Goal: Information Seeking & Learning: Learn about a topic

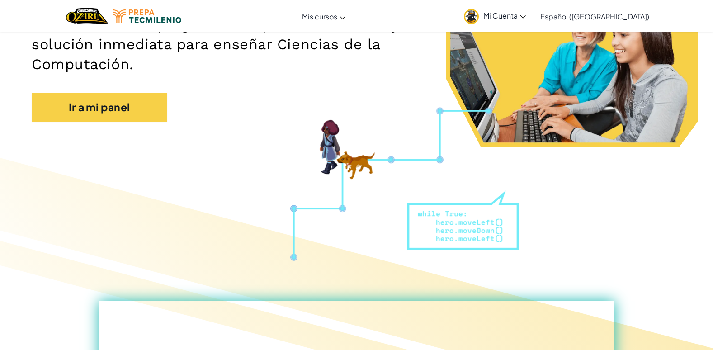
scroll to position [136, 0]
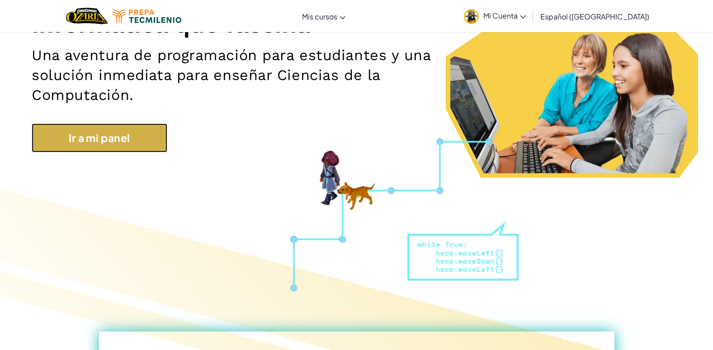
click at [128, 144] on link "Ir a mi panel" at bounding box center [100, 137] width 136 height 29
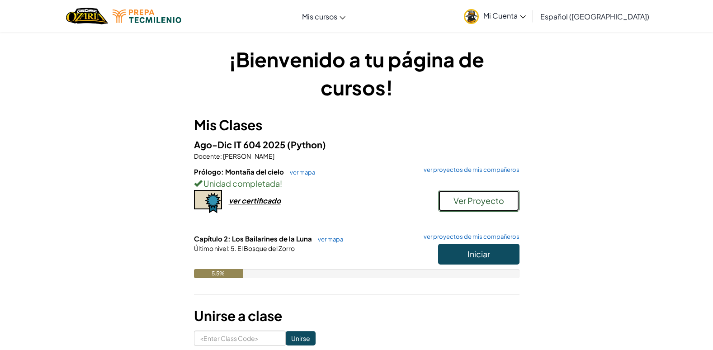
click at [480, 201] on span "Ver Proyecto" at bounding box center [478, 200] width 51 height 10
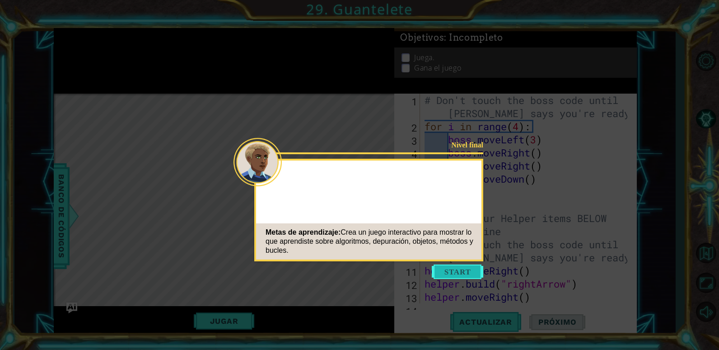
click at [466, 274] on button "Start" at bounding box center [458, 271] width 52 height 14
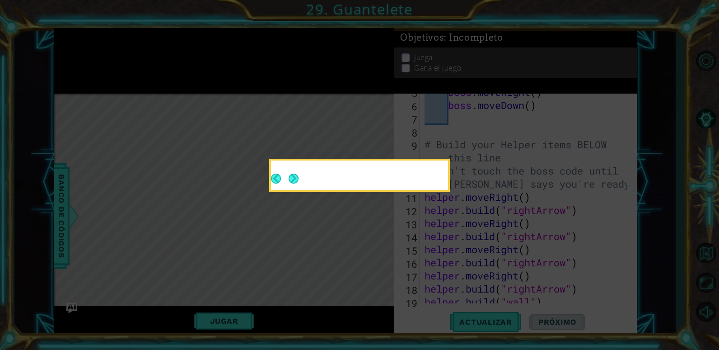
scroll to position [131, 0]
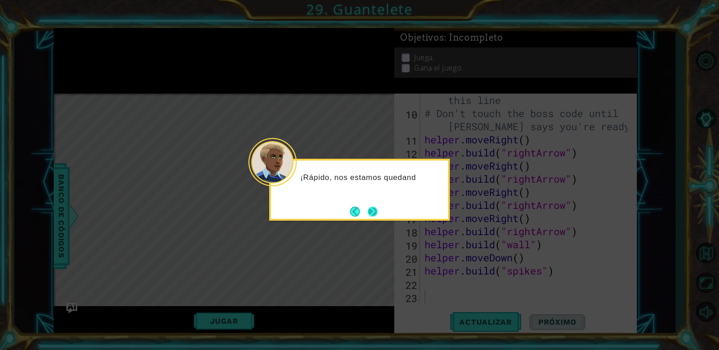
click at [378, 209] on button "Next" at bounding box center [372, 211] width 15 height 15
click at [367, 212] on button "Next" at bounding box center [373, 211] width 12 height 12
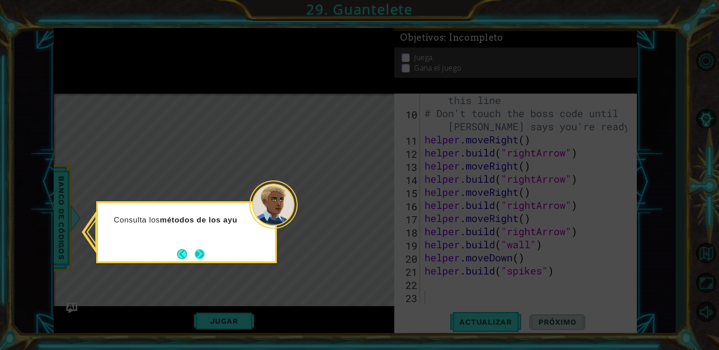
click at [196, 249] on button "Next" at bounding box center [199, 253] width 11 height 11
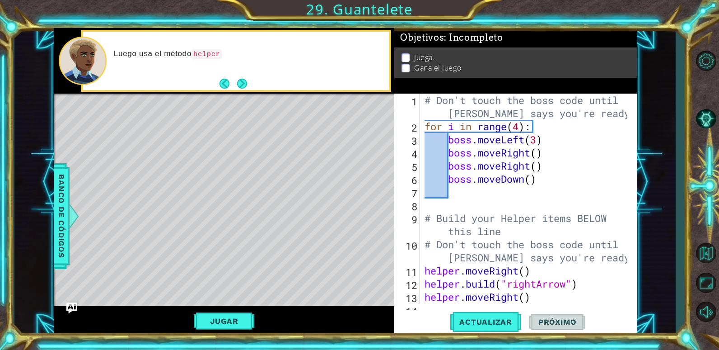
scroll to position [0, 0]
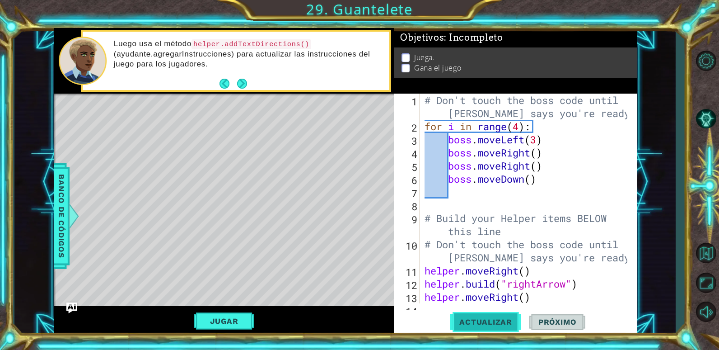
click at [498, 313] on button "Actualizar" at bounding box center [485, 322] width 71 height 24
click at [498, 319] on span "Actualizar" at bounding box center [485, 321] width 71 height 9
click at [241, 328] on button "Jugar" at bounding box center [224, 320] width 61 height 17
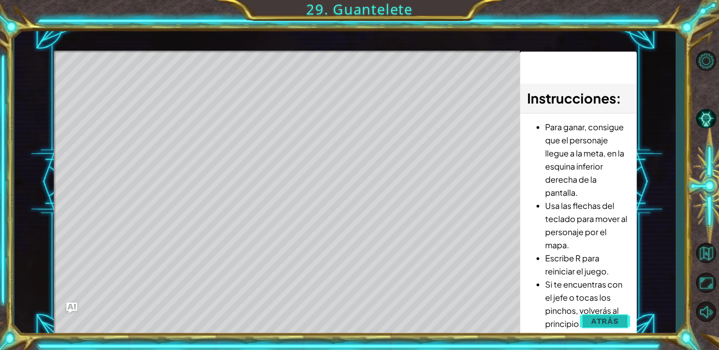
click at [589, 313] on button "Atrás" at bounding box center [605, 321] width 50 height 18
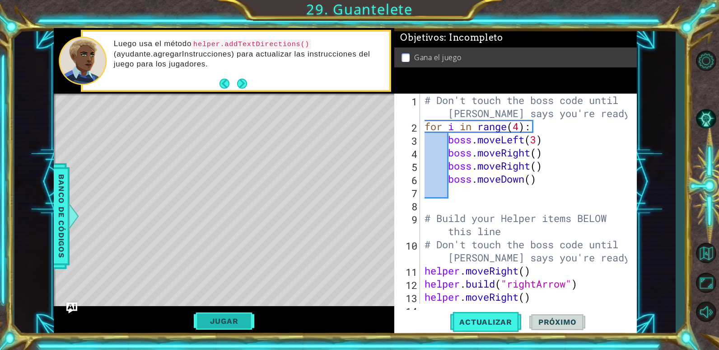
click at [229, 319] on button "Jugar" at bounding box center [224, 320] width 61 height 17
drag, startPoint x: 573, startPoint y: 328, endPoint x: 638, endPoint y: 295, distance: 71.9
click at [574, 328] on button "Próximo" at bounding box center [558, 320] width 56 height 24
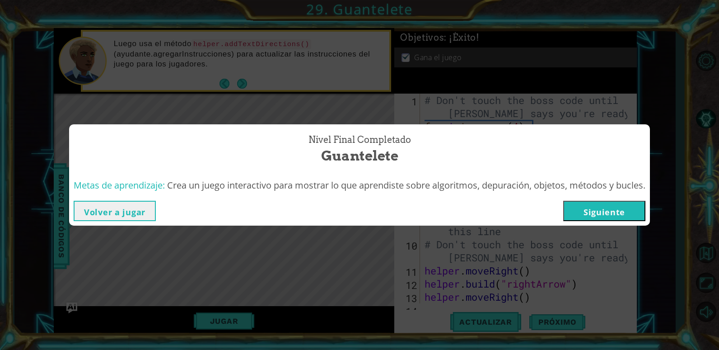
drag, startPoint x: 625, startPoint y: 211, endPoint x: 690, endPoint y: 235, distance: 69.3
click at [626, 211] on button "Siguiente" at bounding box center [604, 211] width 82 height 20
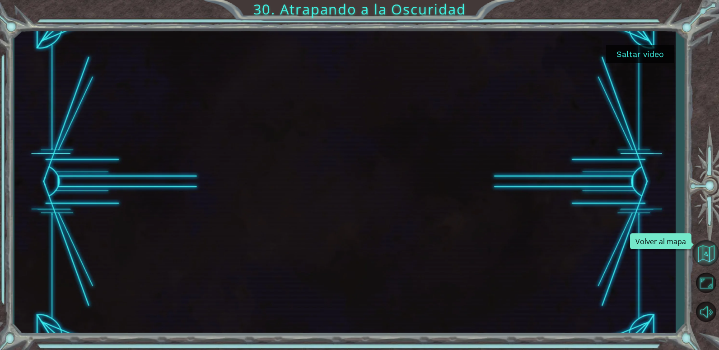
click at [712, 253] on button "Volver al mapa" at bounding box center [706, 253] width 26 height 26
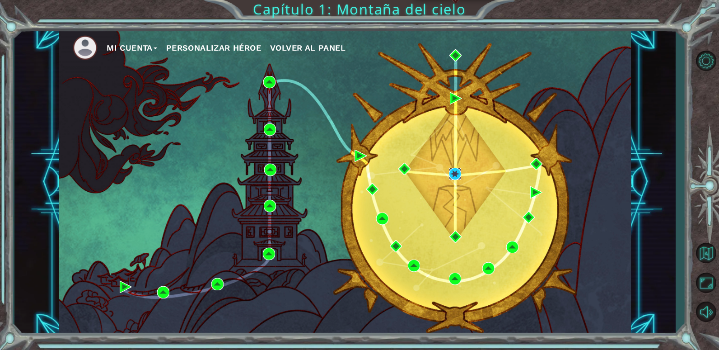
click at [459, 177] on img at bounding box center [455, 174] width 12 height 12
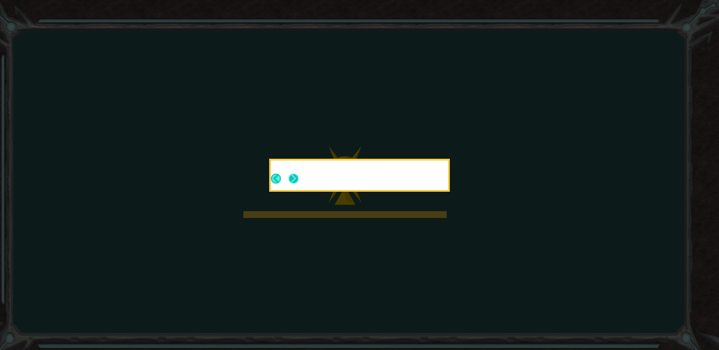
click at [288, 182] on button "Next" at bounding box center [294, 179] width 12 height 12
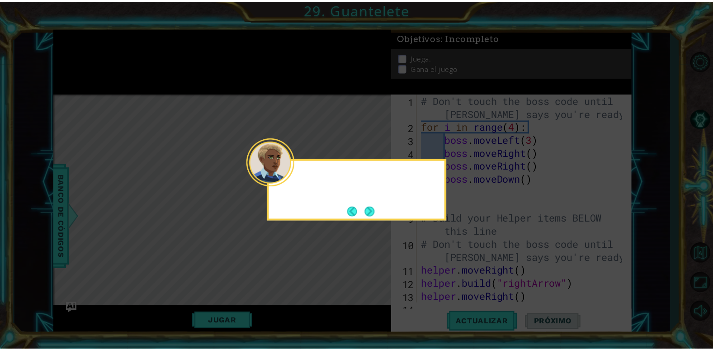
scroll to position [131, 0]
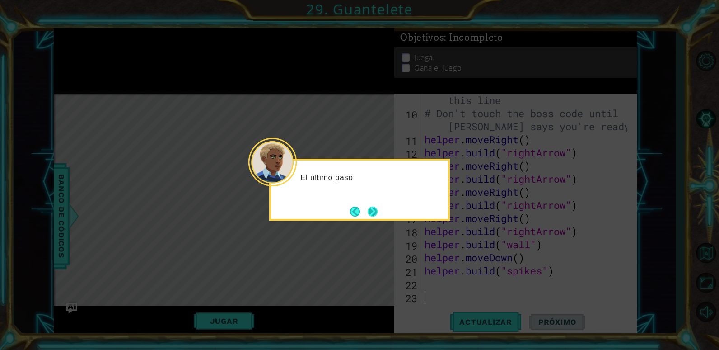
click at [370, 208] on button "Next" at bounding box center [373, 211] width 14 height 14
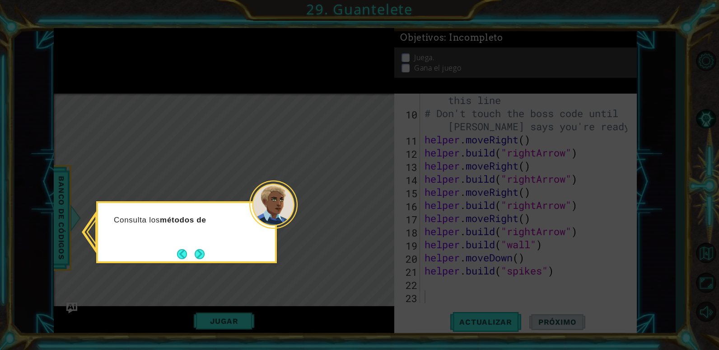
click at [210, 252] on div "Consulta los métodos de" at bounding box center [186, 232] width 181 height 62
drag, startPoint x: 210, startPoint y: 252, endPoint x: 199, endPoint y: 254, distance: 11.1
click at [199, 254] on button "Next" at bounding box center [199, 254] width 11 height 11
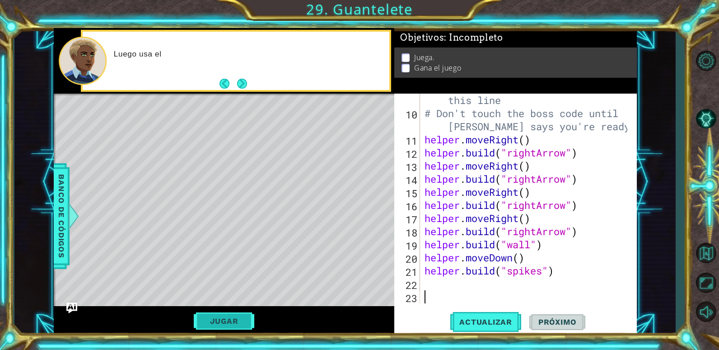
click at [232, 318] on button "Jugar" at bounding box center [224, 320] width 61 height 17
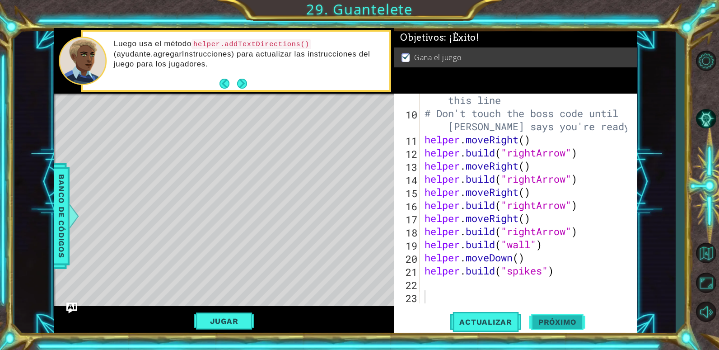
click at [554, 325] on button "Próximo" at bounding box center [558, 324] width 56 height 24
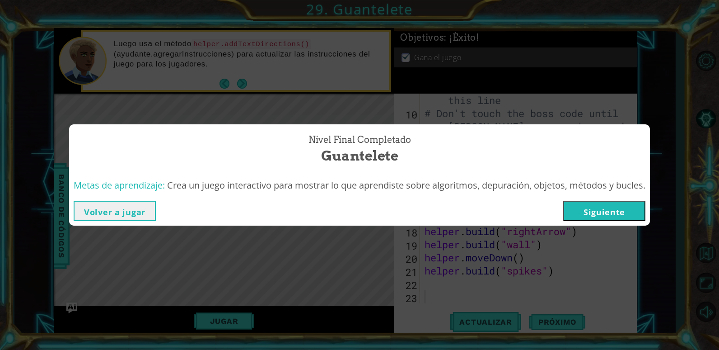
click at [614, 207] on button "Siguiente" at bounding box center [604, 211] width 82 height 20
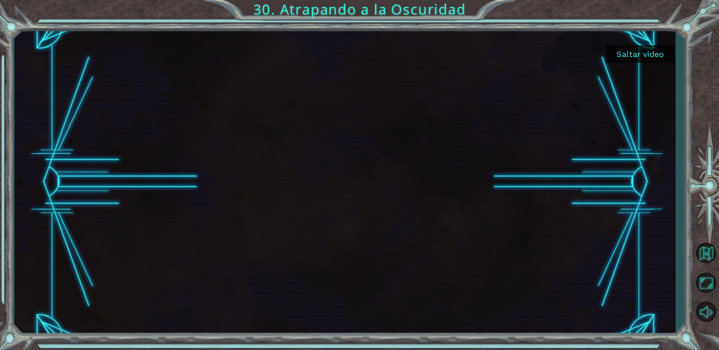
click at [657, 48] on button "Saltar video" at bounding box center [640, 54] width 68 height 18
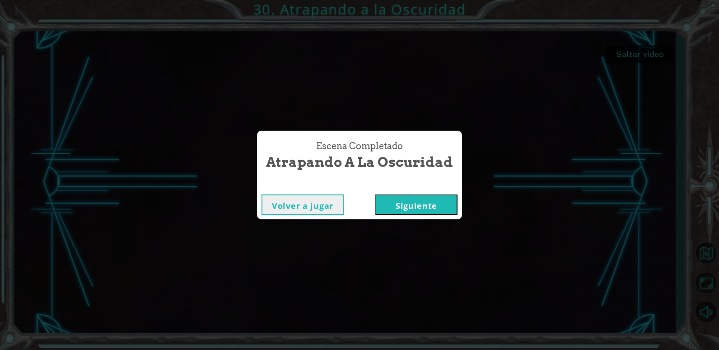
click at [443, 205] on button "Siguiente" at bounding box center [416, 204] width 82 height 20
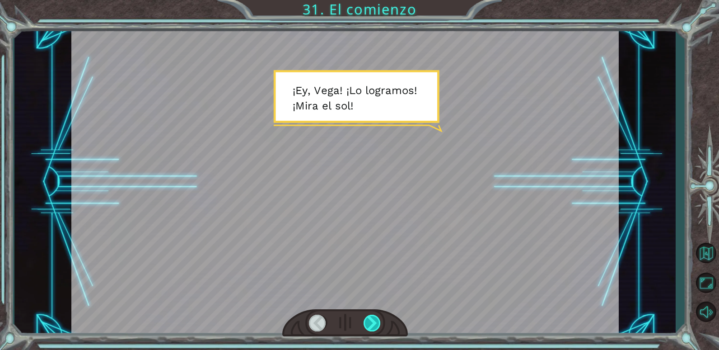
click at [372, 325] on div at bounding box center [373, 322] width 18 height 17
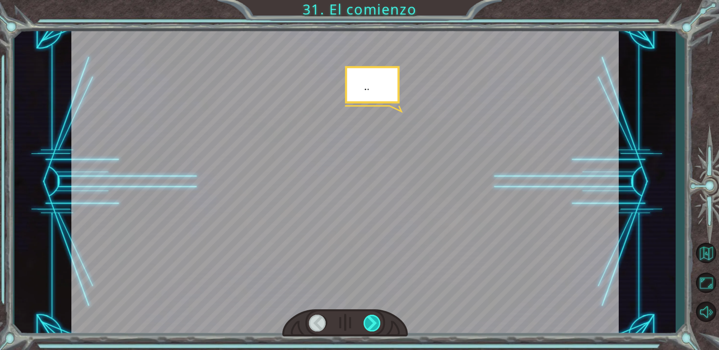
click at [372, 325] on div at bounding box center [373, 322] width 18 height 17
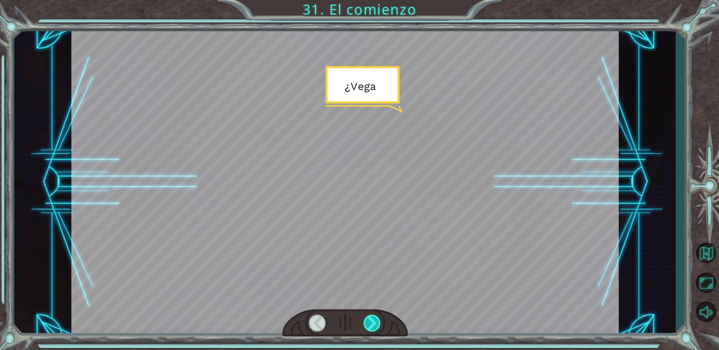
click at [372, 325] on div at bounding box center [373, 322] width 18 height 17
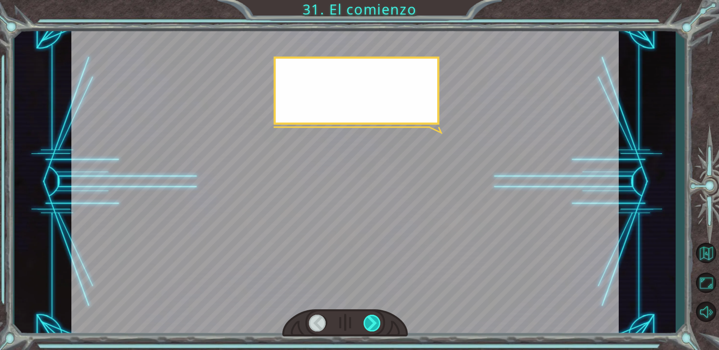
click at [372, 325] on div at bounding box center [373, 322] width 18 height 17
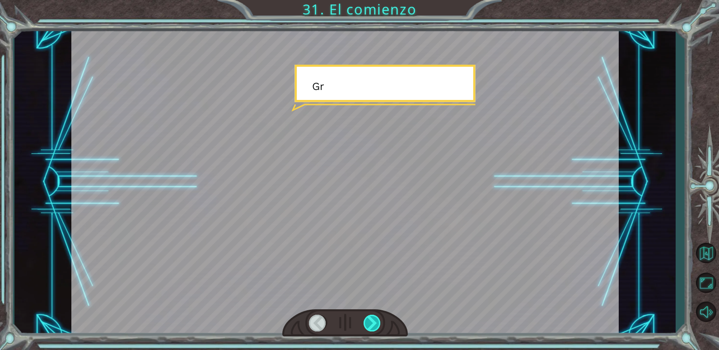
click at [372, 325] on div at bounding box center [373, 322] width 18 height 17
click at [372, 324] on div at bounding box center [373, 322] width 18 height 17
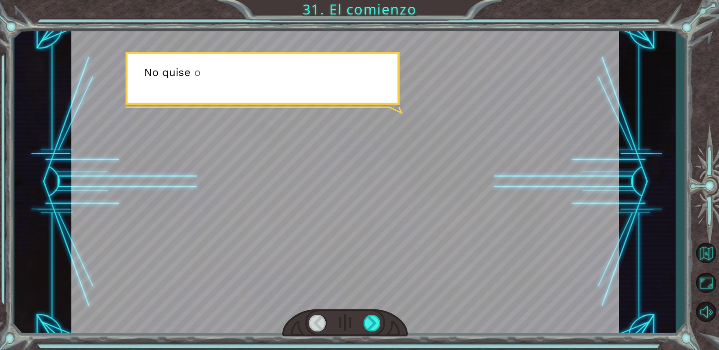
click at [367, 300] on div at bounding box center [345, 182] width 548 height 308
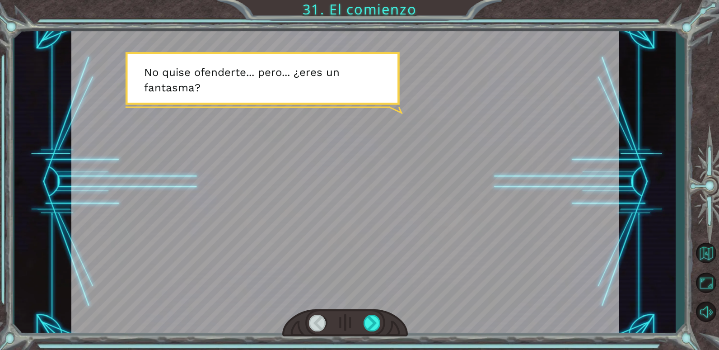
click at [367, 300] on div at bounding box center [345, 182] width 548 height 308
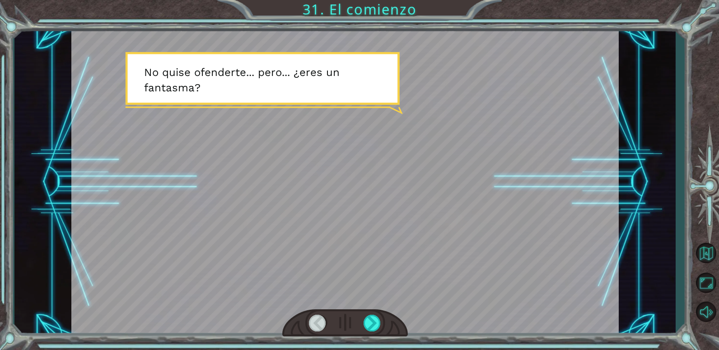
click at [367, 300] on div at bounding box center [345, 182] width 548 height 308
click at [364, 300] on div at bounding box center [345, 182] width 548 height 308
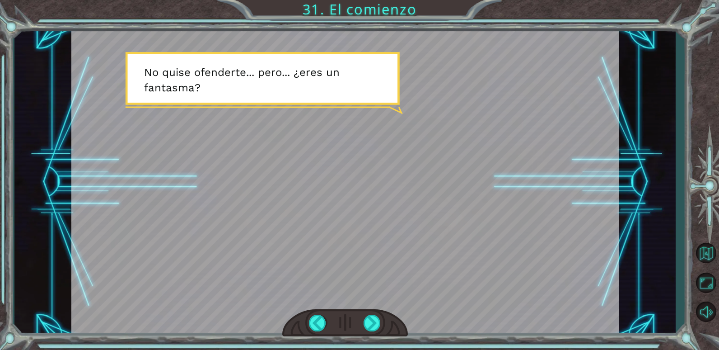
drag, startPoint x: 327, startPoint y: 307, endPoint x: 335, endPoint y: 311, distance: 9.5
click at [335, 311] on div at bounding box center [345, 182] width 548 height 308
click at [366, 318] on div at bounding box center [345, 323] width 126 height 28
click at [372, 322] on div at bounding box center [373, 322] width 18 height 17
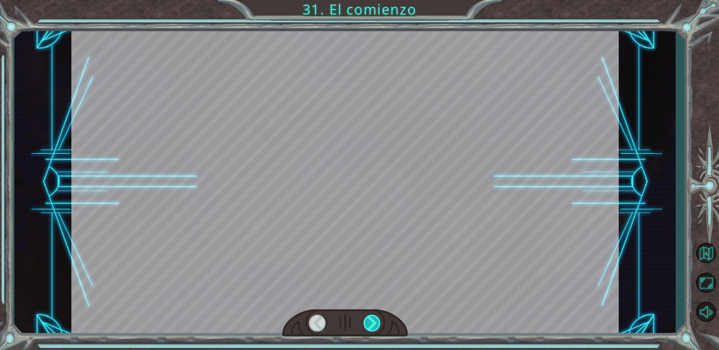
click at [372, 322] on div at bounding box center [373, 322] width 18 height 17
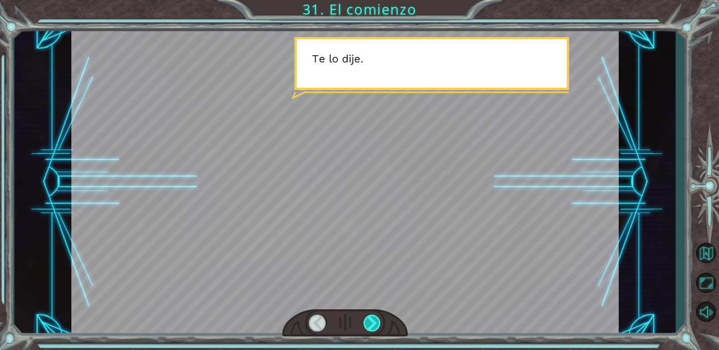
click at [372, 322] on div at bounding box center [373, 322] width 18 height 17
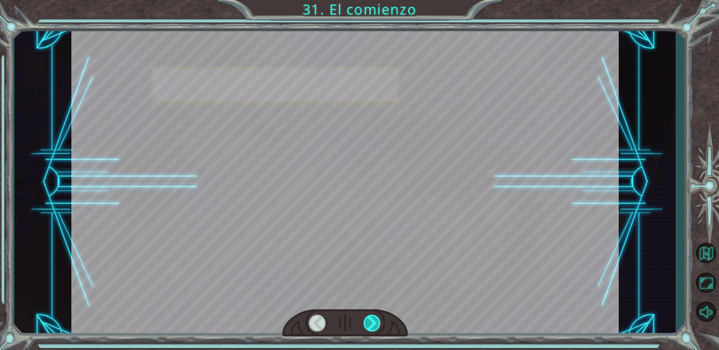
click at [372, 322] on div at bounding box center [373, 322] width 18 height 17
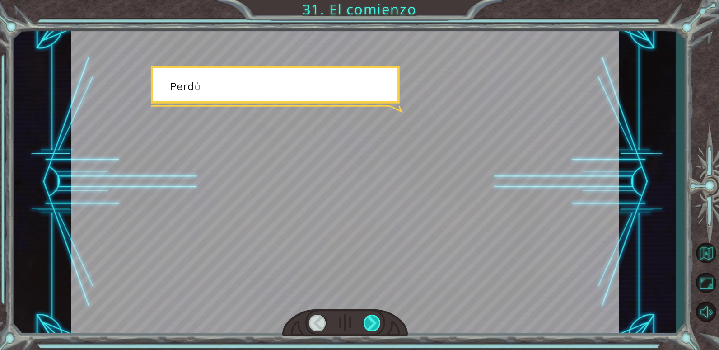
click at [372, 322] on div at bounding box center [373, 322] width 18 height 17
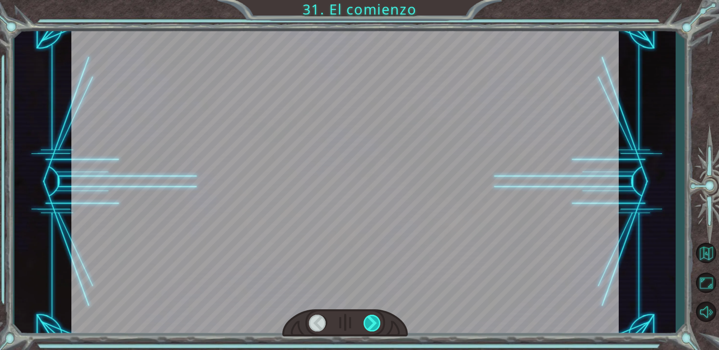
click at [372, 322] on div at bounding box center [373, 322] width 18 height 17
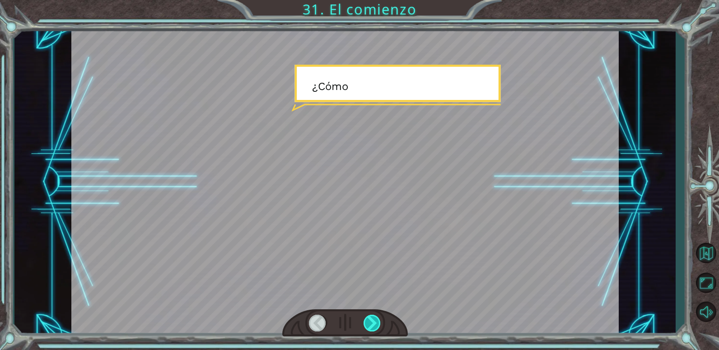
click at [372, 322] on div at bounding box center [373, 322] width 18 height 17
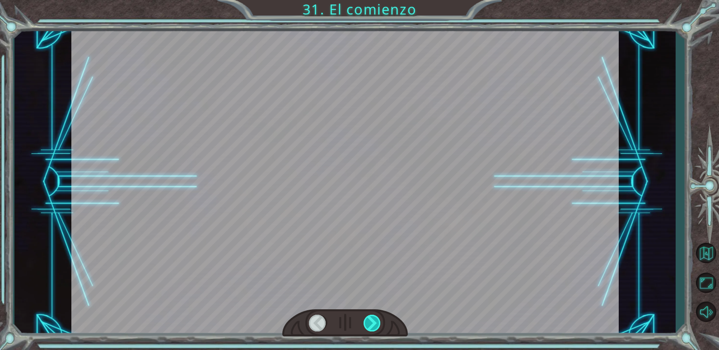
click at [372, 322] on div at bounding box center [373, 322] width 18 height 17
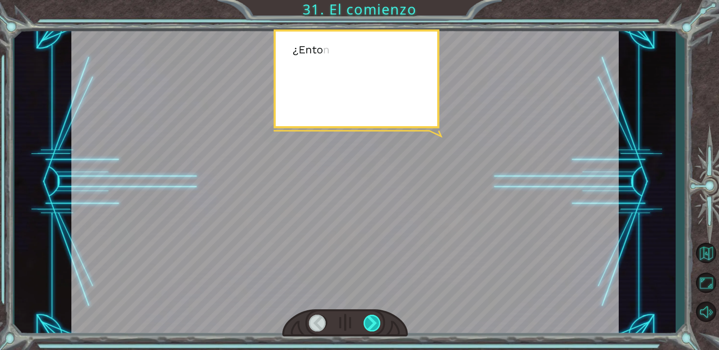
click at [372, 322] on div at bounding box center [373, 322] width 18 height 17
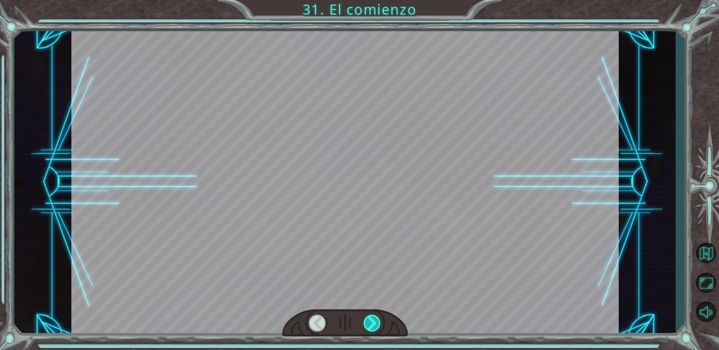
click at [372, 322] on div at bounding box center [373, 322] width 18 height 17
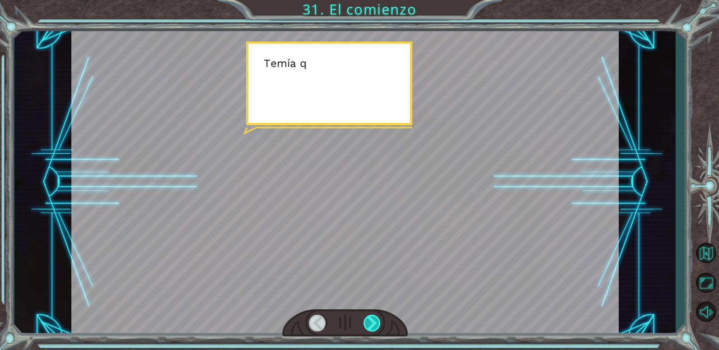
click at [372, 322] on div at bounding box center [373, 322] width 18 height 17
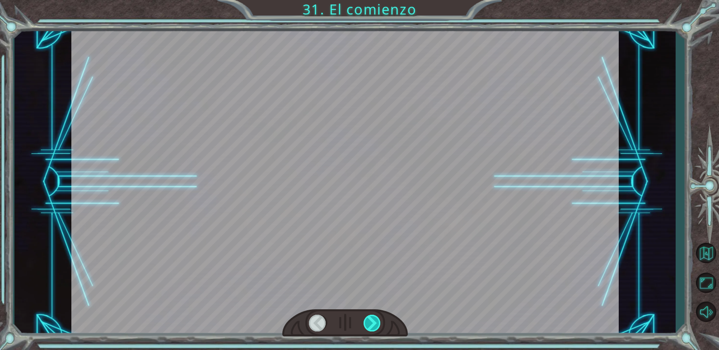
click at [372, 322] on div at bounding box center [373, 322] width 18 height 17
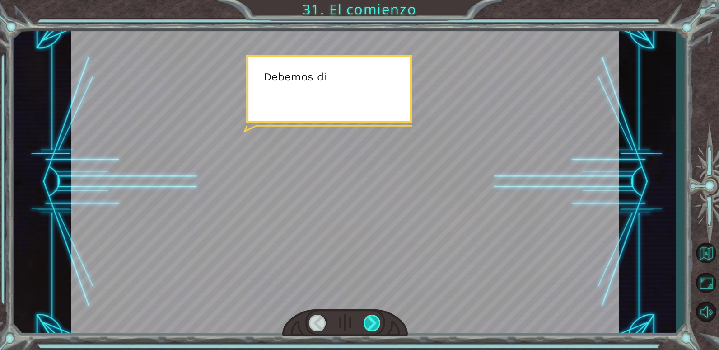
click at [372, 322] on div at bounding box center [373, 322] width 18 height 17
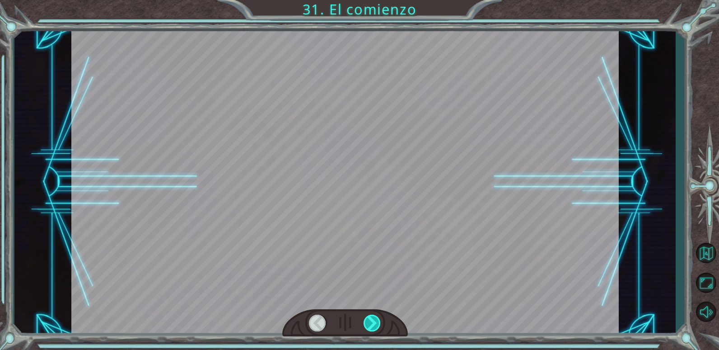
click at [372, 322] on div at bounding box center [373, 322] width 18 height 17
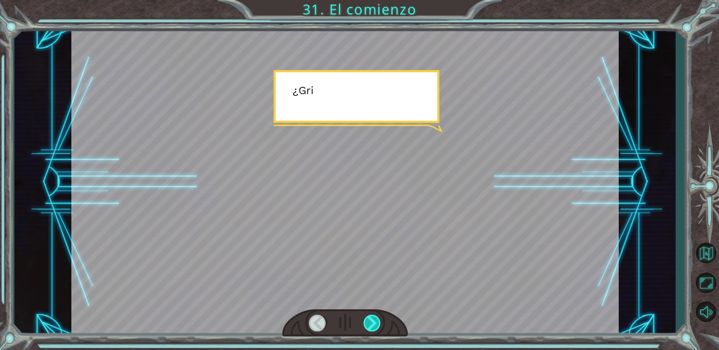
click at [372, 322] on div at bounding box center [373, 322] width 18 height 17
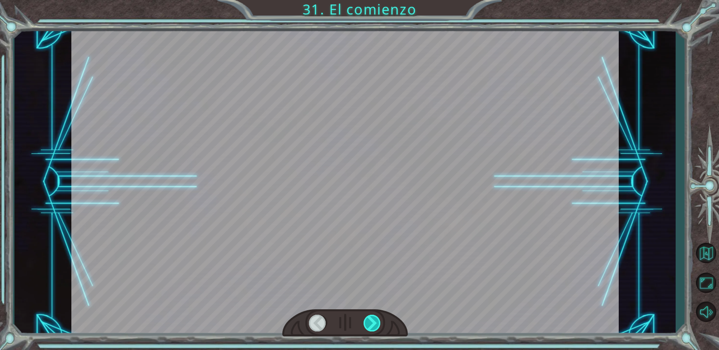
click at [372, 322] on div at bounding box center [373, 322] width 18 height 17
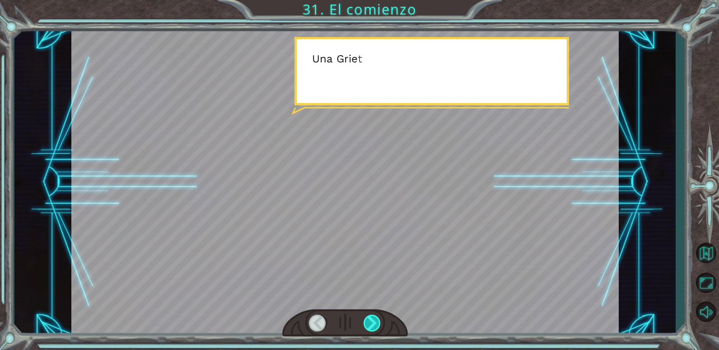
click at [372, 322] on div at bounding box center [373, 322] width 18 height 17
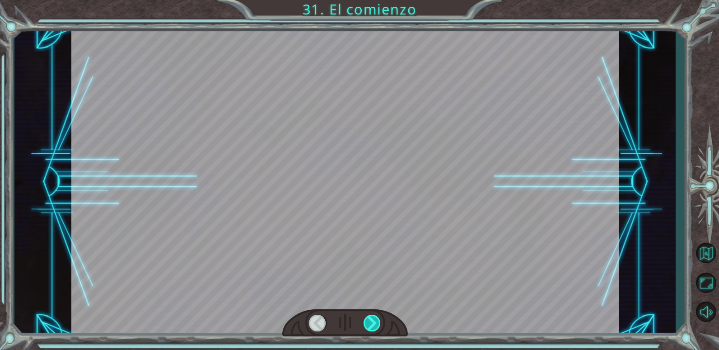
click at [372, 322] on div at bounding box center [373, 322] width 18 height 17
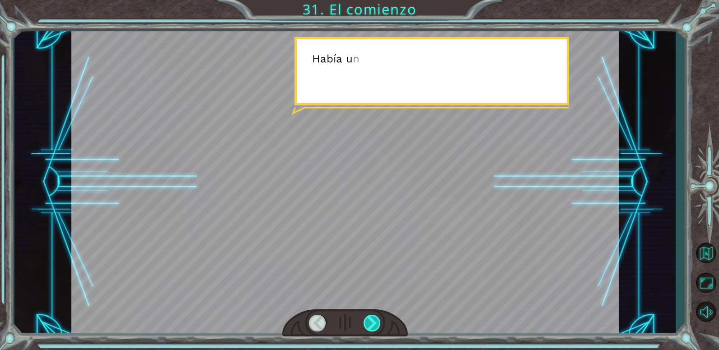
click at [372, 322] on div at bounding box center [373, 322] width 18 height 17
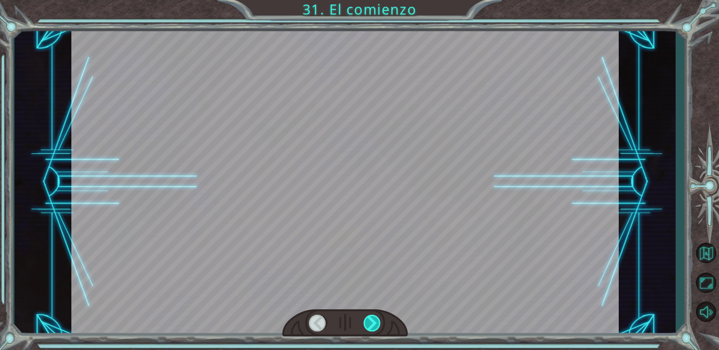
click at [372, 322] on div at bounding box center [373, 322] width 18 height 17
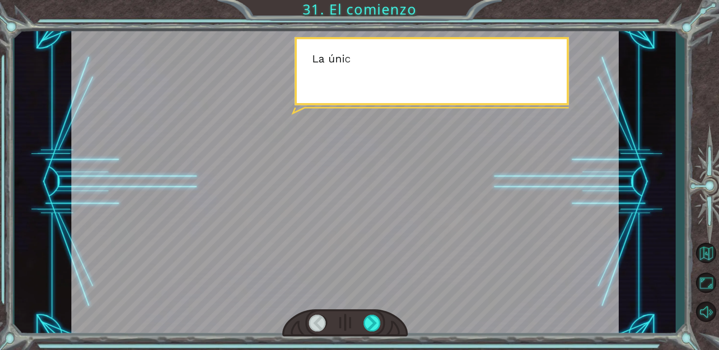
drag, startPoint x: 327, startPoint y: 334, endPoint x: 338, endPoint y: 333, distance: 10.9
click at [336, 333] on div at bounding box center [345, 323] width 126 height 28
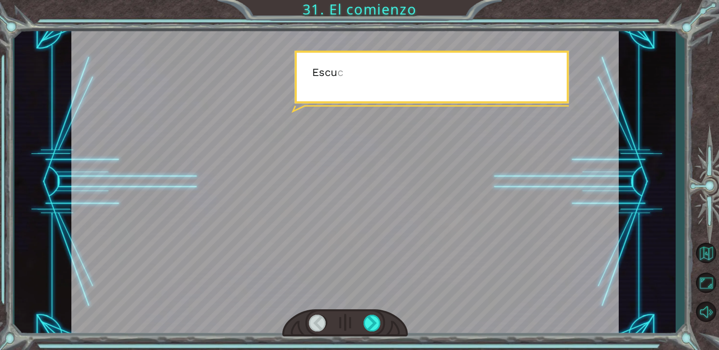
click at [355, 314] on div at bounding box center [345, 323] width 126 height 28
click at [354, 314] on div at bounding box center [345, 323] width 126 height 28
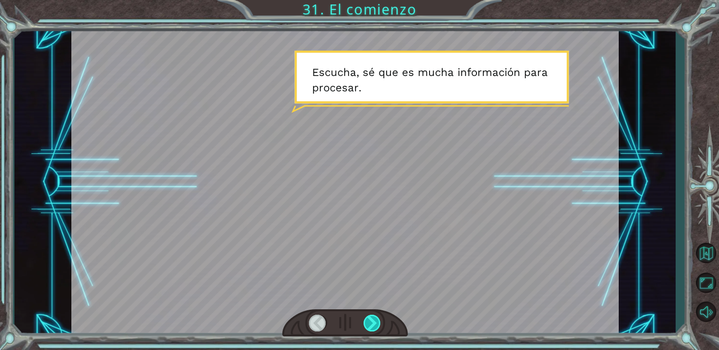
click at [375, 323] on div at bounding box center [373, 322] width 18 height 17
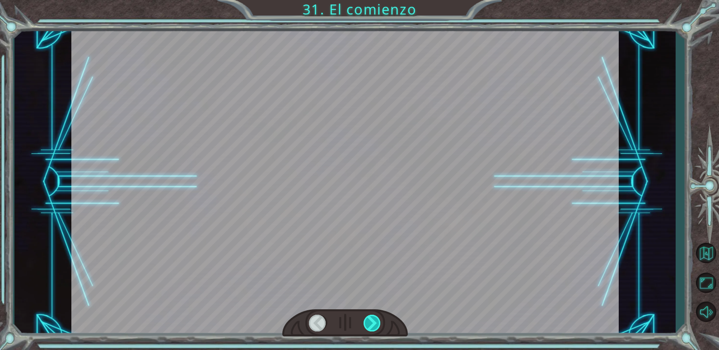
click at [375, 323] on div at bounding box center [373, 322] width 18 height 17
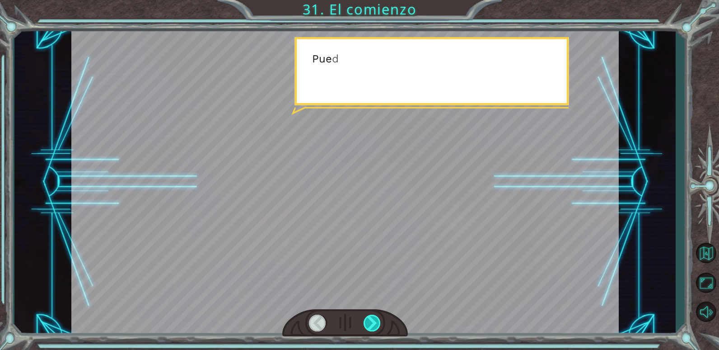
click at [375, 323] on div at bounding box center [373, 322] width 18 height 17
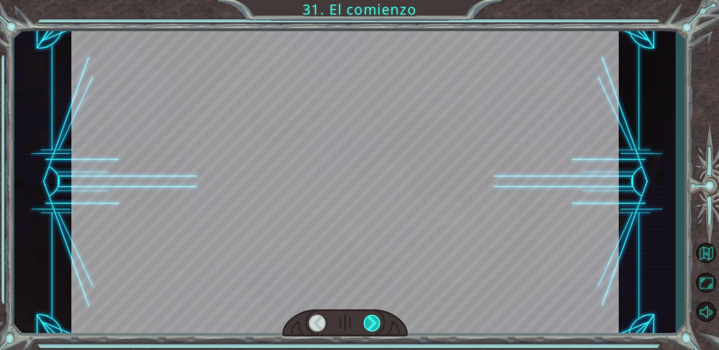
click at [375, 323] on div at bounding box center [373, 322] width 18 height 17
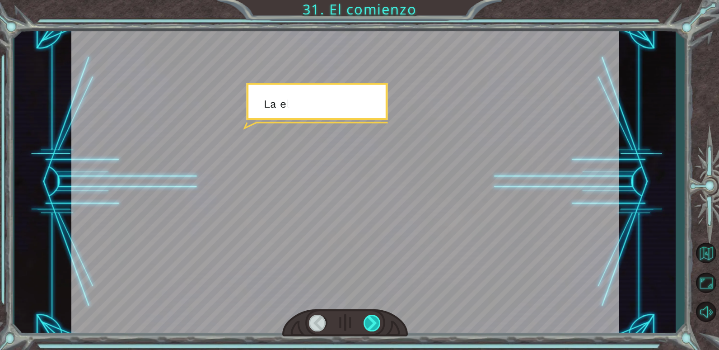
click at [375, 323] on div at bounding box center [373, 322] width 18 height 17
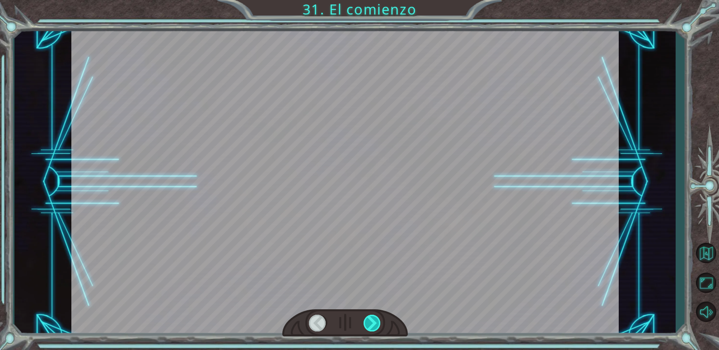
click at [375, 323] on div at bounding box center [373, 322] width 18 height 17
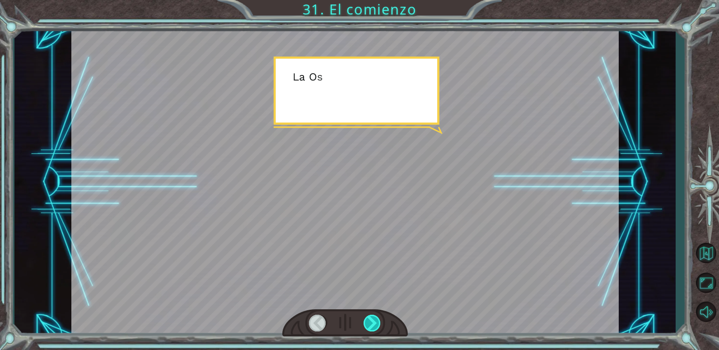
click at [375, 323] on div at bounding box center [373, 322] width 18 height 17
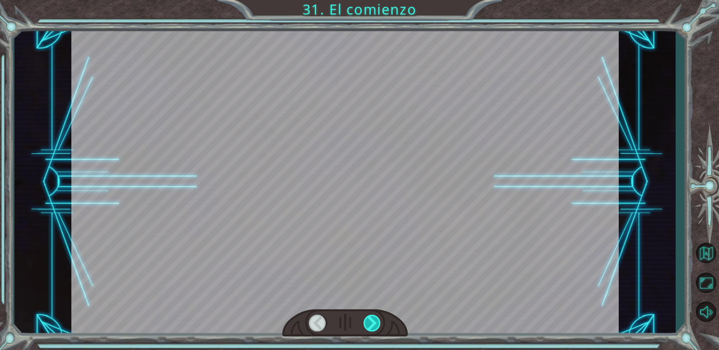
click at [375, 322] on div at bounding box center [373, 322] width 18 height 17
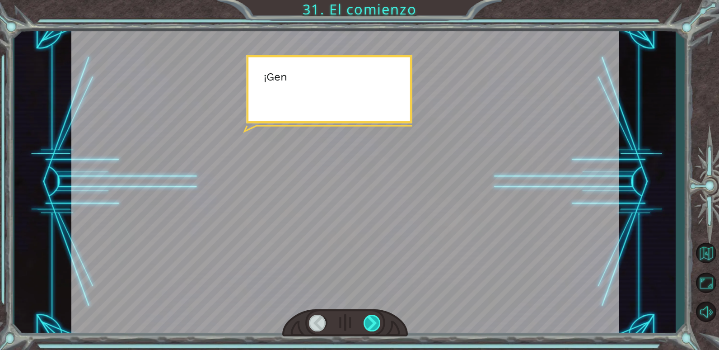
click at [375, 322] on div at bounding box center [373, 322] width 18 height 17
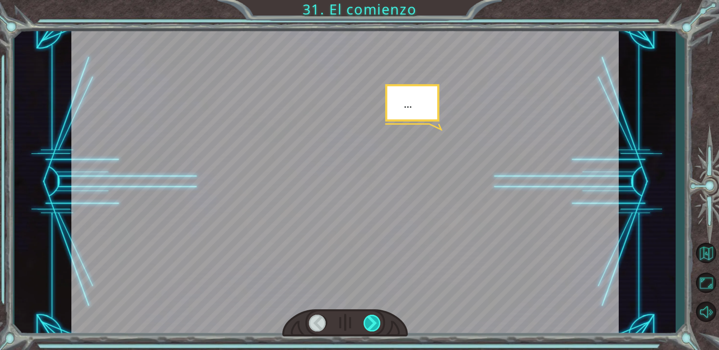
click at [375, 322] on div at bounding box center [373, 322] width 18 height 17
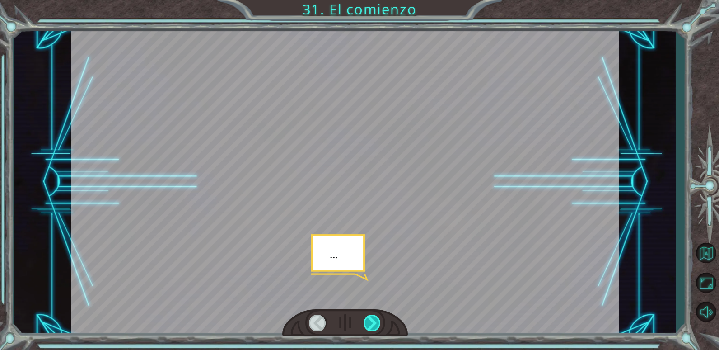
click at [375, 322] on div at bounding box center [373, 322] width 18 height 17
click at [376, 321] on div at bounding box center [373, 322] width 18 height 17
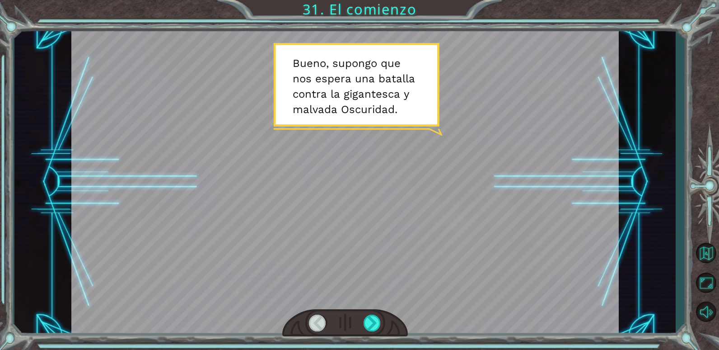
drag, startPoint x: 371, startPoint y: 307, endPoint x: 369, endPoint y: 313, distance: 5.7
click at [371, 309] on div at bounding box center [345, 182] width 548 height 308
click at [368, 329] on div at bounding box center [373, 322] width 18 height 17
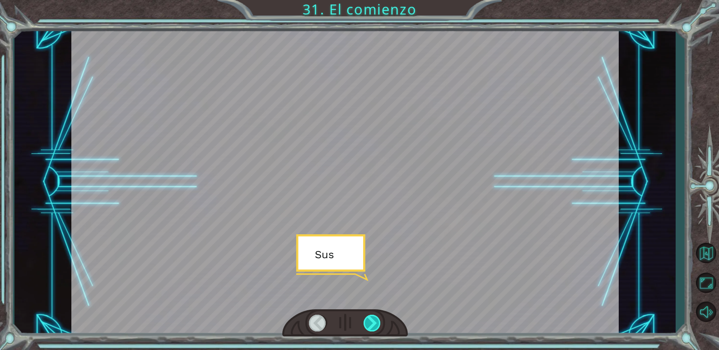
click at [368, 329] on div at bounding box center [373, 322] width 18 height 17
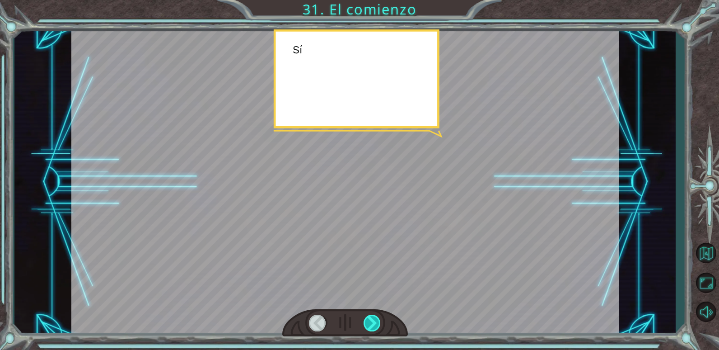
click at [368, 329] on div at bounding box center [373, 322] width 18 height 17
click at [368, 326] on div at bounding box center [373, 322] width 18 height 17
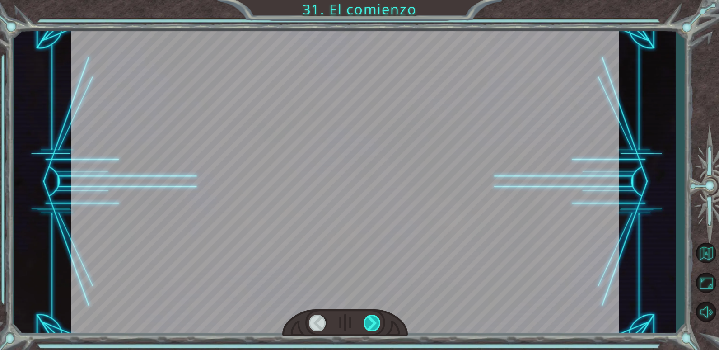
click at [368, 326] on div at bounding box center [373, 322] width 18 height 17
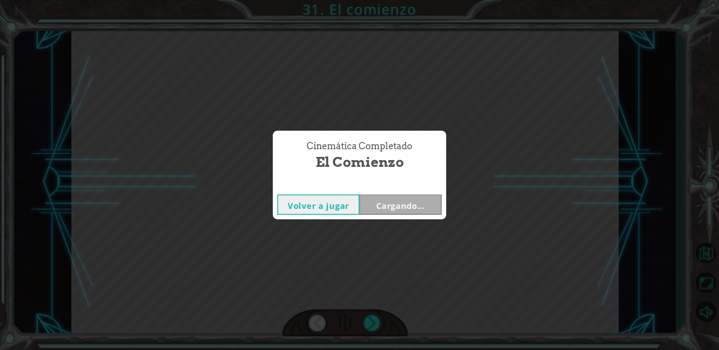
click at [361, 328] on div "Cinemática Completado El comienzo Volver a jugar Cargando..." at bounding box center [359, 175] width 719 height 350
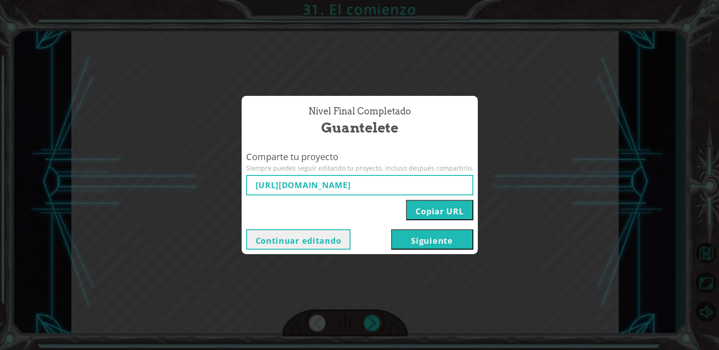
type input "[URL][DOMAIN_NAME]"
drag, startPoint x: 363, startPoint y: 327, endPoint x: 444, endPoint y: 235, distance: 121.9
click at [444, 235] on button "Siguiente" at bounding box center [432, 239] width 82 height 20
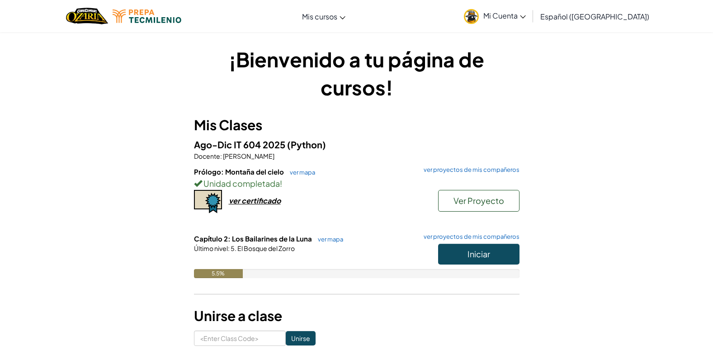
scroll to position [45, 0]
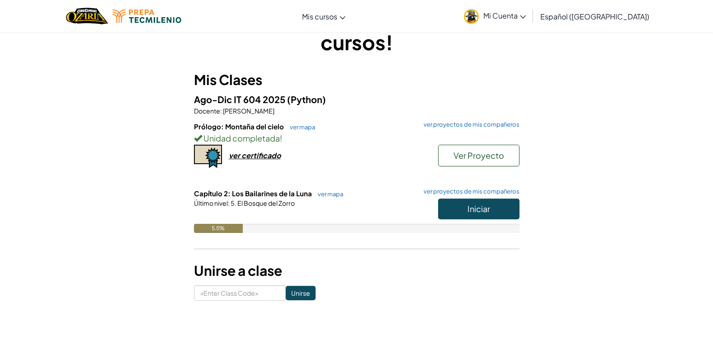
drag, startPoint x: 499, startPoint y: 197, endPoint x: 499, endPoint y: 208, distance: 11.3
click at [499, 208] on div "Capítulo 2: Los Bailarines de la Luna ver mapa ver proyectos de mis compañeros …" at bounding box center [356, 217] width 325 height 58
drag, startPoint x: 499, startPoint y: 208, endPoint x: 492, endPoint y: 206, distance: 6.7
click at [492, 206] on button "Iniciar" at bounding box center [478, 208] width 81 height 21
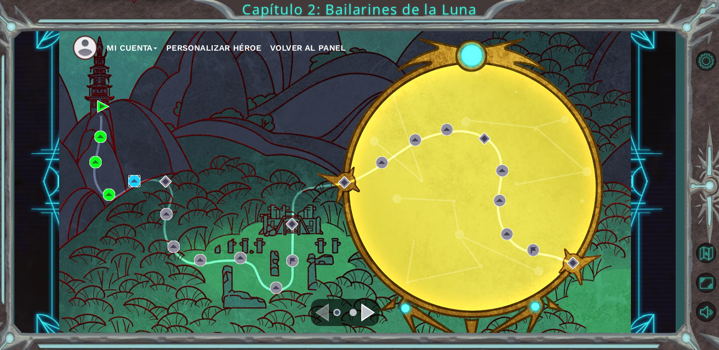
click at [140, 180] on img at bounding box center [134, 181] width 12 height 12
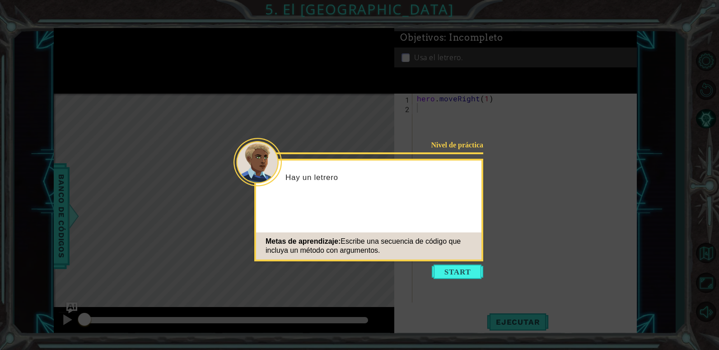
click at [495, 286] on icon at bounding box center [359, 175] width 719 height 350
click at [463, 279] on icon at bounding box center [359, 175] width 719 height 350
drag, startPoint x: 474, startPoint y: 274, endPoint x: 489, endPoint y: 265, distance: 17.4
click at [484, 267] on body "1 ההההההההההההההההההההההההההההההההההההההההההההההההההההההההההההההההההההההההההההה…" at bounding box center [359, 175] width 719 height 350
click at [452, 267] on button "Start" at bounding box center [458, 271] width 52 height 14
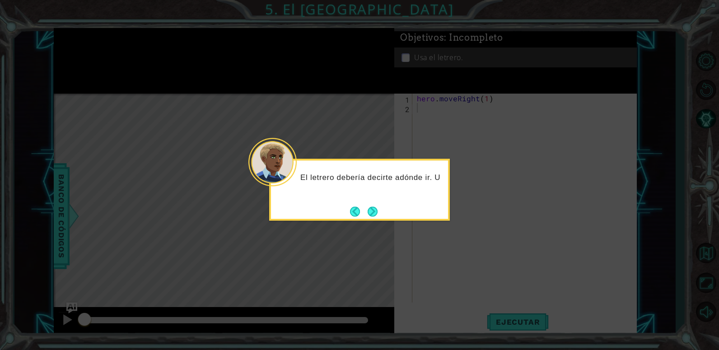
click at [383, 214] on div "El letrero debería decirte adónde ir. U" at bounding box center [359, 190] width 181 height 62
click at [372, 205] on footer at bounding box center [364, 212] width 28 height 14
drag, startPoint x: 371, startPoint y: 206, endPoint x: 371, endPoint y: 212, distance: 6.3
click at [371, 212] on button "Next" at bounding box center [373, 211] width 10 height 10
click at [382, 215] on div "Cuando alc" at bounding box center [359, 190] width 181 height 62
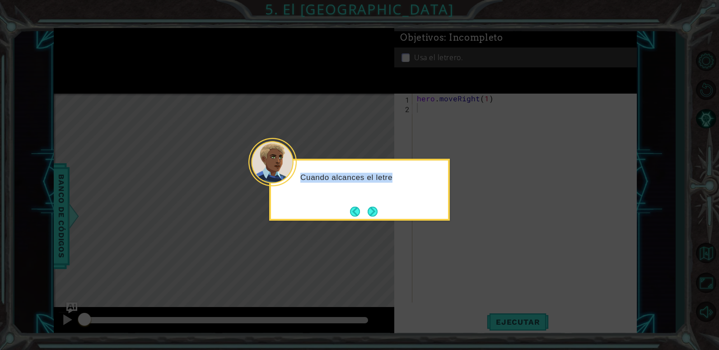
click at [382, 215] on div "Cuando alcances el letre" at bounding box center [359, 190] width 181 height 62
click at [376, 216] on button "Next" at bounding box center [373, 211] width 10 height 10
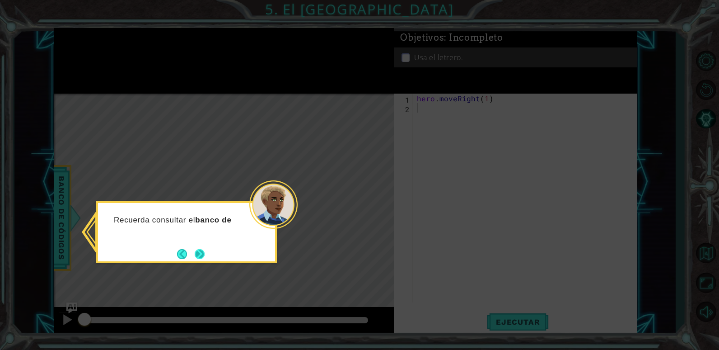
click at [204, 250] on button "Next" at bounding box center [200, 254] width 10 height 10
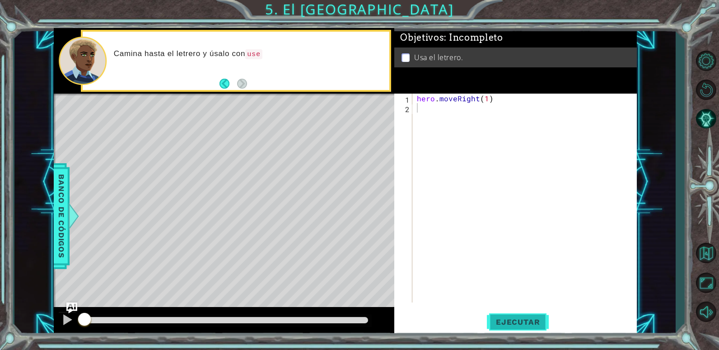
click at [522, 320] on span "Ejecutar" at bounding box center [518, 321] width 62 height 9
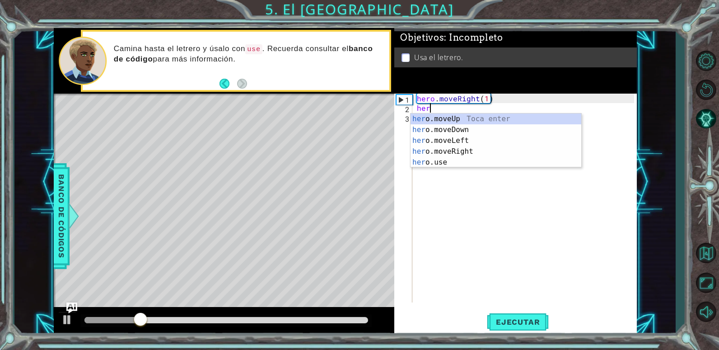
scroll to position [0, 0]
click at [433, 117] on div "hero .moveUp Toca enter hero .moveDown Toca enter hero .moveLeft Toca enter her…" at bounding box center [496, 151] width 171 height 76
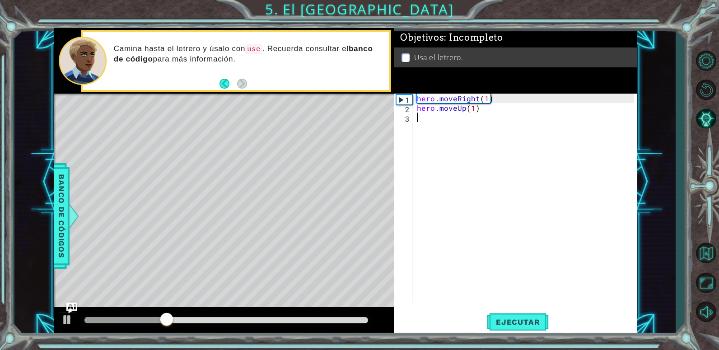
click at [427, 122] on div "hero . moveRight ( 1 ) hero . moveUp ( 1 )" at bounding box center [527, 208] width 224 height 228
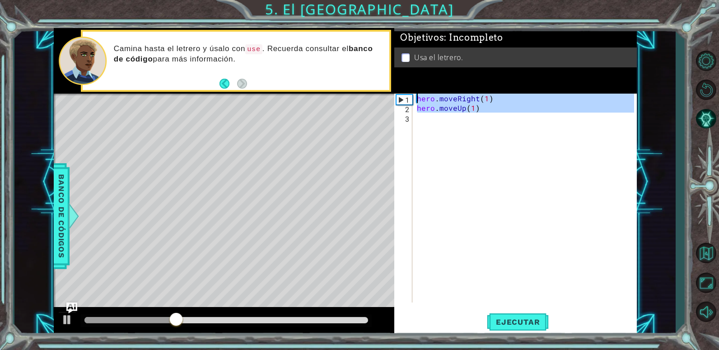
type textarea "hero.moveRight(1) hero.moveUp(1)"
click at [430, 130] on div "hero . moveRight ( 1 ) hero . moveUp ( 1 )" at bounding box center [524, 198] width 219 height 209
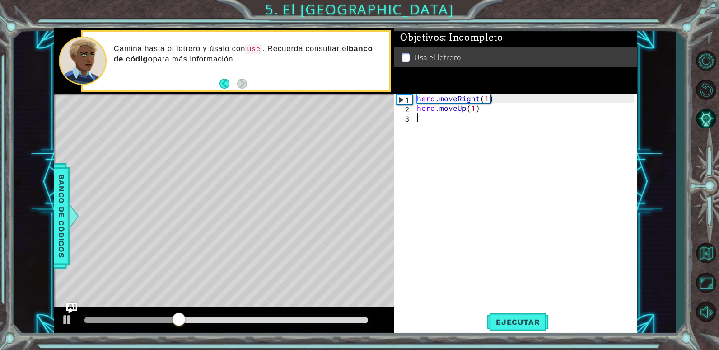
scroll to position [0, 0]
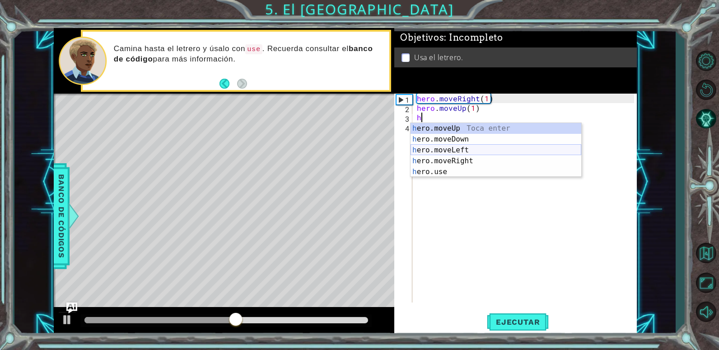
click at [441, 153] on div "h ero.moveUp Toca enter h ero.moveDown Toca enter h ero.moveLeft Toca enter h e…" at bounding box center [496, 161] width 171 height 76
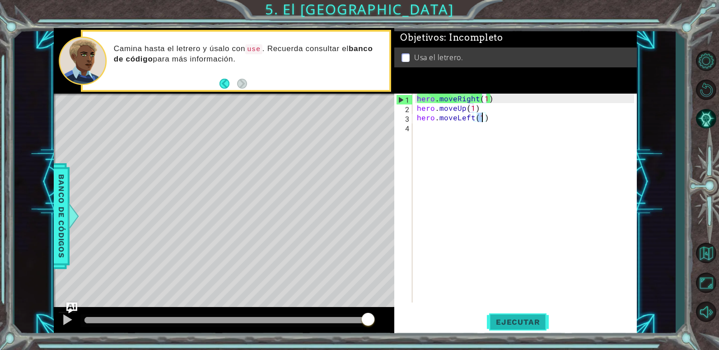
type textarea "hero.moveLeft(1)"
click at [505, 324] on span "Ejecutar" at bounding box center [518, 321] width 62 height 9
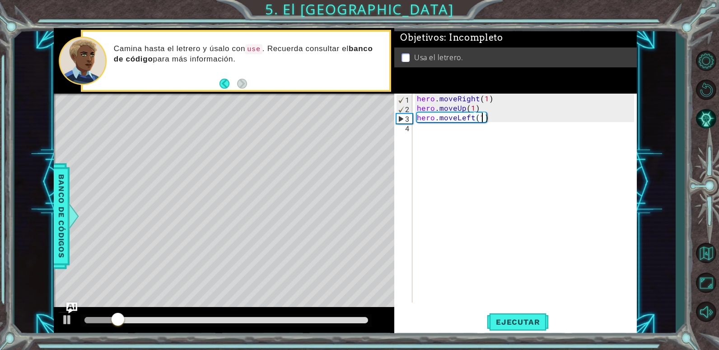
click at [433, 126] on div "hero . moveRight ( 1 ) hero . moveUp ( 1 ) hero . moveLeft ( 1 )" at bounding box center [527, 208] width 224 height 228
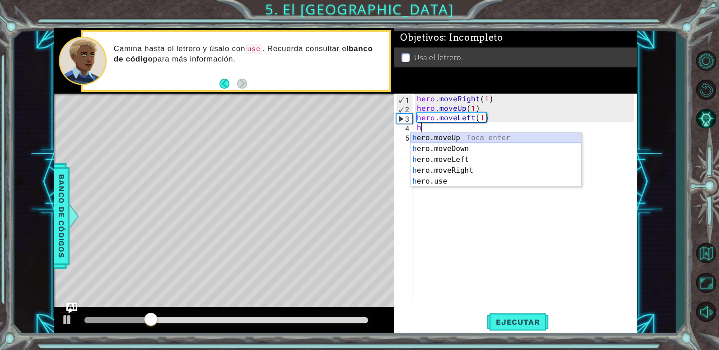
click at [446, 139] on div "h ero.moveUp Toca enter h ero.moveDown Toca enter h ero.moveLeft Toca enter h e…" at bounding box center [496, 170] width 171 height 76
type textarea "hero.moveUp(1)"
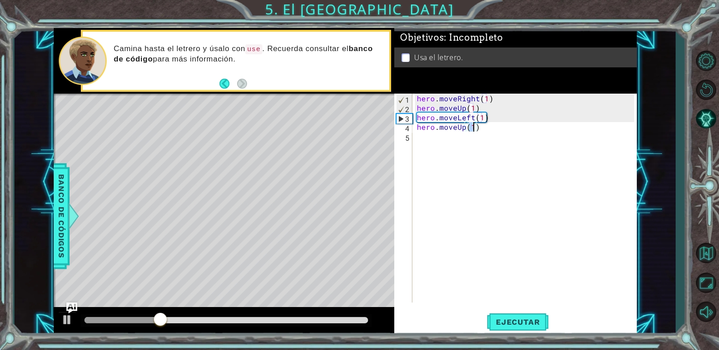
click at [423, 137] on div "hero . moveRight ( 1 ) hero . moveUp ( 1 ) hero . moveLeft ( 1 ) hero . moveUp …" at bounding box center [527, 208] width 224 height 228
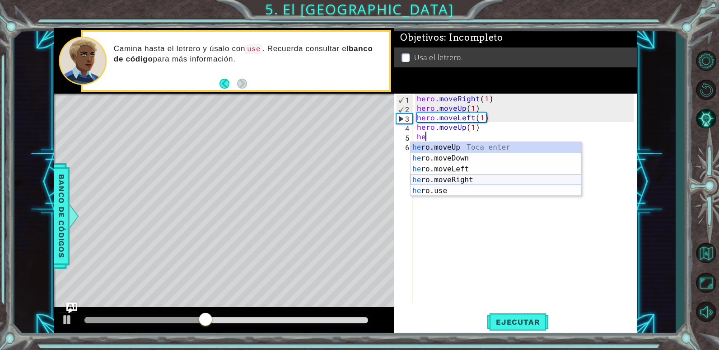
click at [475, 177] on div "he ro.moveUp Toca enter he ro.moveDown Toca enter he ro.moveLeft Toca enter he …" at bounding box center [496, 180] width 171 height 76
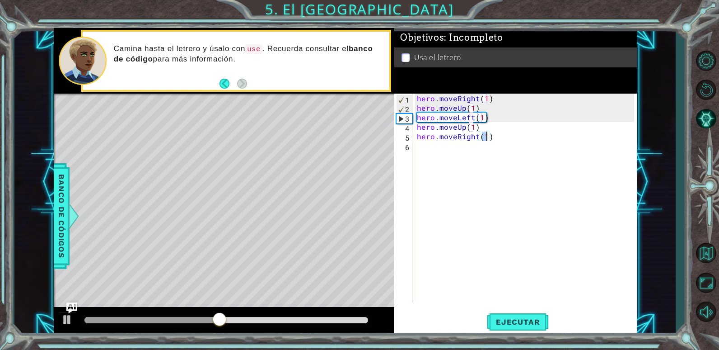
type textarea "hero.moveRight(2)"
click at [425, 157] on div "hero . moveRight ( 1 ) hero . moveUp ( 1 ) hero . moveLeft ( 1 ) hero . moveUp …" at bounding box center [527, 208] width 224 height 228
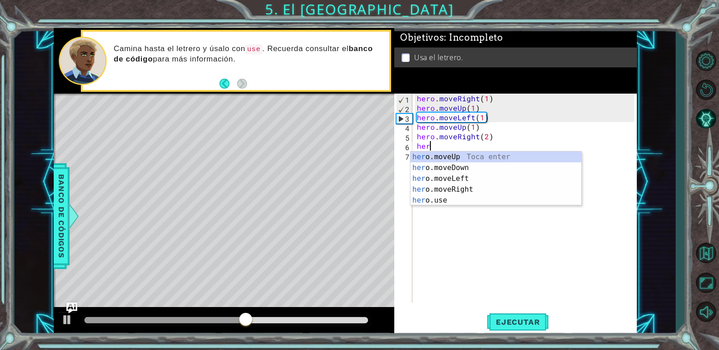
scroll to position [0, 0]
click at [459, 166] on div "her o.moveUp Toca enter her o.moveDown Toca enter her o.moveLeft [PERSON_NAME] …" at bounding box center [496, 189] width 171 height 76
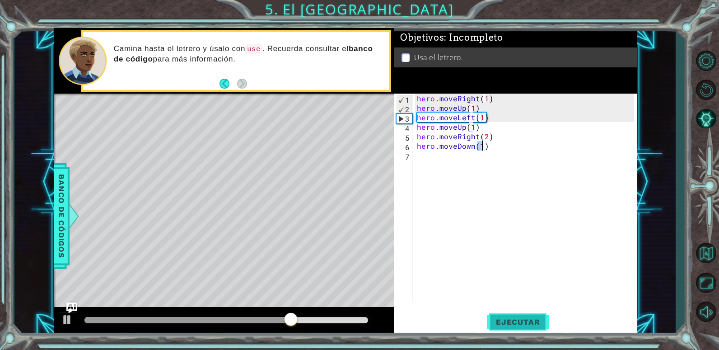
type textarea "hero.moveDown(1)"
click at [521, 324] on span "Ejecutar" at bounding box center [518, 321] width 62 height 9
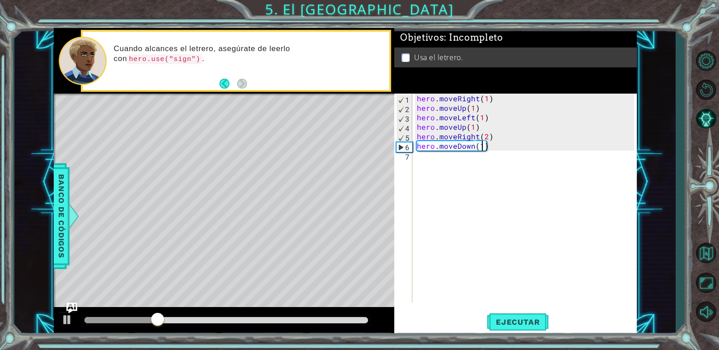
click at [441, 166] on div "hero . moveRight ( 1 ) hero . moveUp ( 1 ) hero . moveLeft ( 1 ) hero . moveUp …" at bounding box center [527, 208] width 224 height 228
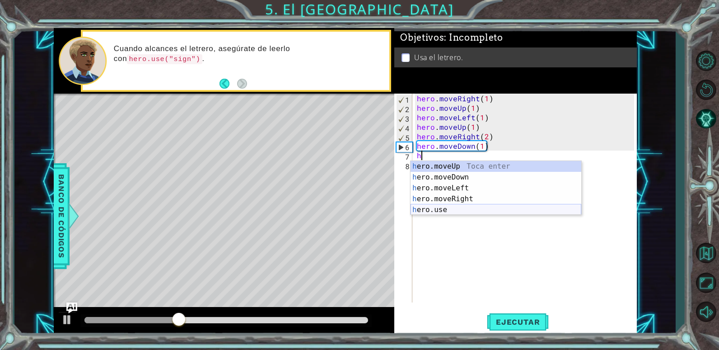
click at [457, 208] on div "h ero.moveUp Toca enter h ero.moveDown Toca enter h ero.moveLeft Toca enter h e…" at bounding box center [496, 199] width 171 height 76
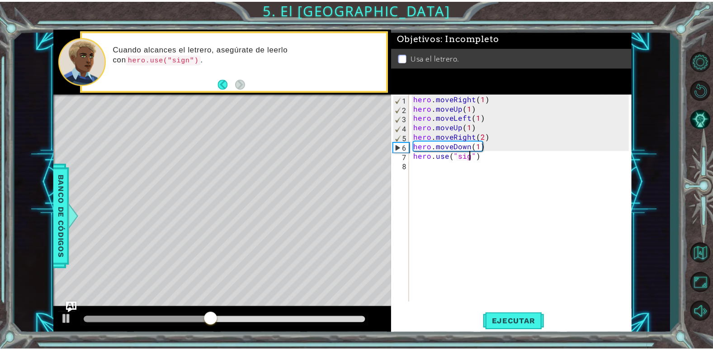
scroll to position [0, 4]
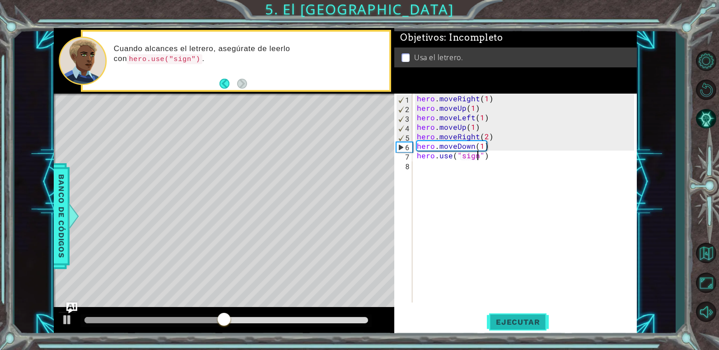
type textarea "hero.use("sign")"
click at [505, 323] on span "Ejecutar" at bounding box center [518, 321] width 62 height 9
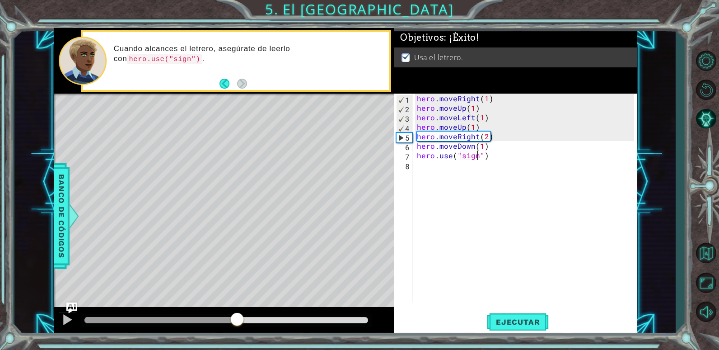
drag, startPoint x: 233, startPoint y: 320, endPoint x: 238, endPoint y: 325, distance: 6.7
click at [238, 323] on div at bounding box center [226, 320] width 284 height 6
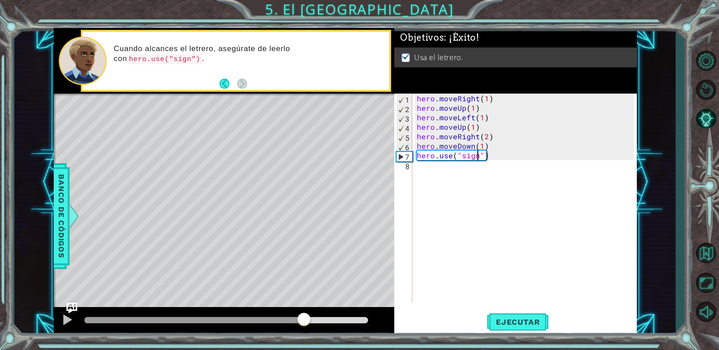
drag, startPoint x: 260, startPoint y: 321, endPoint x: 320, endPoint y: 311, distance: 61.3
click at [320, 311] on div at bounding box center [224, 321] width 341 height 29
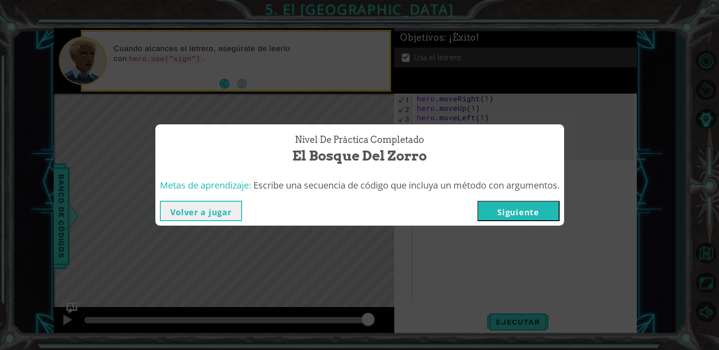
click at [508, 217] on button "Siguiente" at bounding box center [519, 211] width 82 height 20
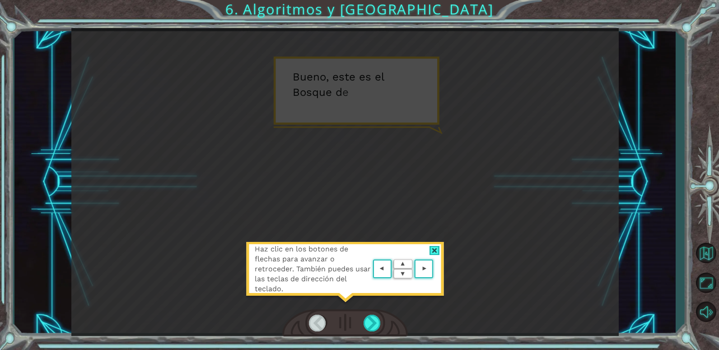
click at [386, 266] on img at bounding box center [403, 268] width 65 height 23
click at [436, 269] on area at bounding box center [436, 269] width 0 height 0
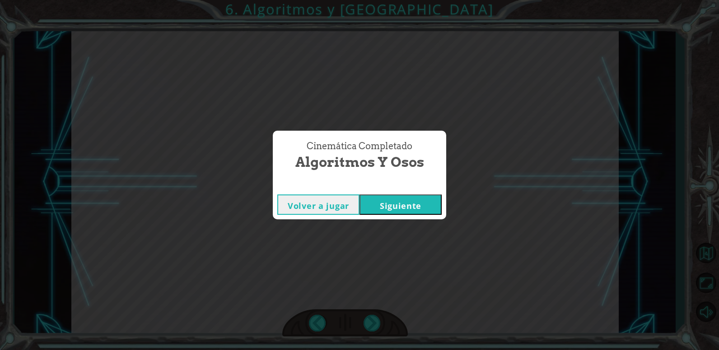
click at [417, 199] on button "Siguiente" at bounding box center [401, 204] width 82 height 20
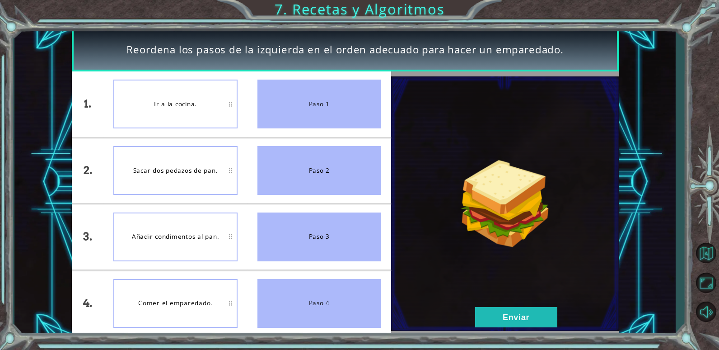
click at [177, 57] on div "Reordena los pasos de la izquierda en el orden adecuado para hacer un emparedad…" at bounding box center [345, 49] width 547 height 43
click at [515, 310] on button "Enviar" at bounding box center [516, 317] width 82 height 20
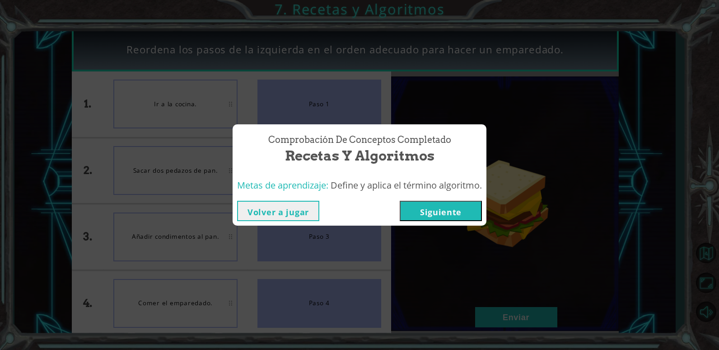
click at [452, 201] on button "Siguiente" at bounding box center [441, 211] width 82 height 20
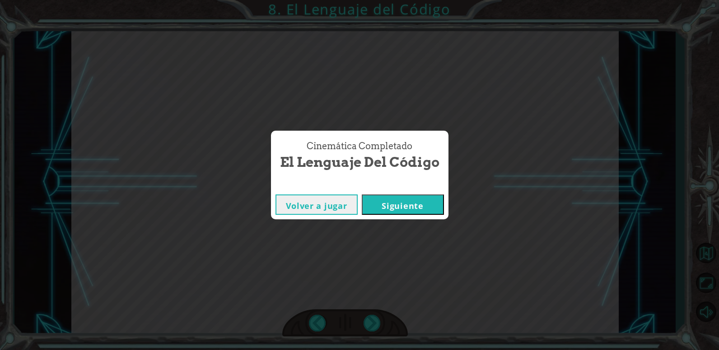
click at [383, 206] on button "Siguiente" at bounding box center [403, 204] width 82 height 20
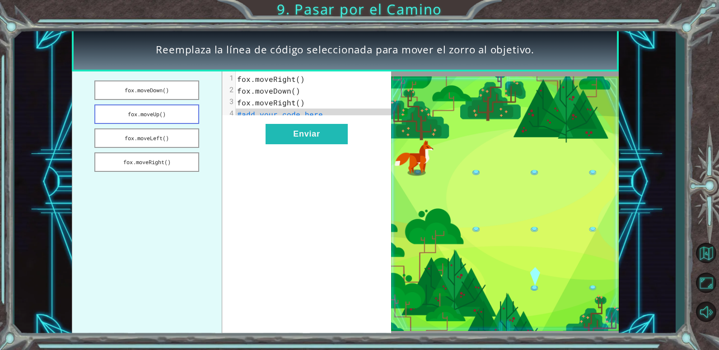
drag, startPoint x: 155, startPoint y: 159, endPoint x: 170, endPoint y: 110, distance: 50.9
click at [170, 110] on ul "[PERSON_NAME].moveDown() [PERSON_NAME].moveUp() [PERSON_NAME].moveLeft() [PERSO…" at bounding box center [147, 203] width 150 height 264
click at [174, 159] on button "fox.moveRight()" at bounding box center [146, 161] width 105 height 19
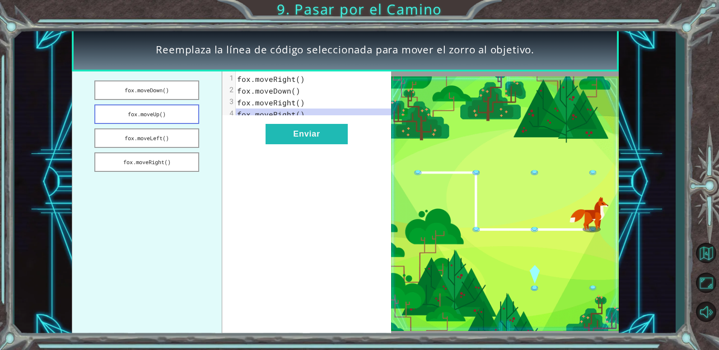
click at [180, 106] on button "fox.moveUp()" at bounding box center [146, 113] width 105 height 19
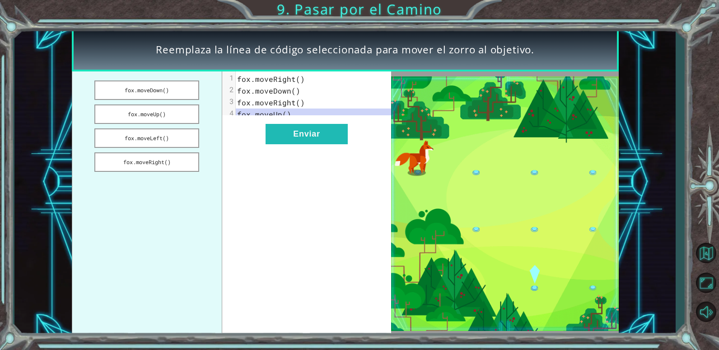
click at [169, 78] on ul "[PERSON_NAME].moveDown() [PERSON_NAME].moveUp() [PERSON_NAME].moveLeft() [PERSO…" at bounding box center [147, 203] width 150 height 264
click at [168, 89] on button "fox.moveDown()" at bounding box center [146, 89] width 105 height 19
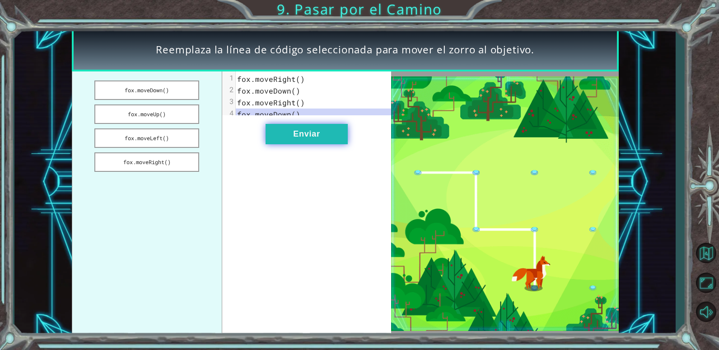
click at [311, 141] on button "Enviar" at bounding box center [307, 134] width 82 height 20
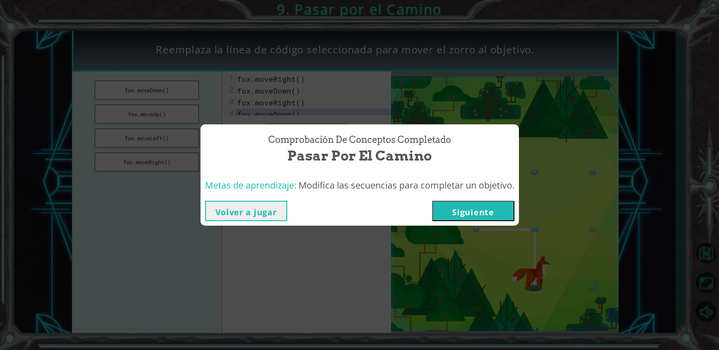
click at [486, 213] on button "Siguiente" at bounding box center [473, 211] width 82 height 20
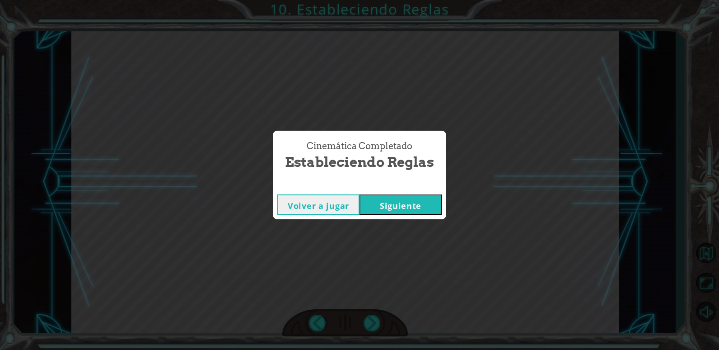
click at [384, 214] on button "Siguiente" at bounding box center [401, 204] width 82 height 20
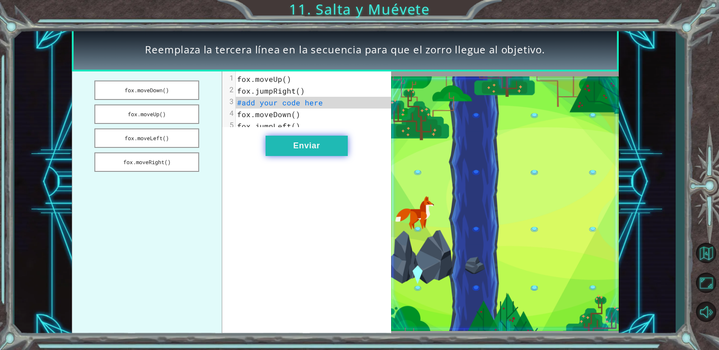
click at [311, 150] on button "Enviar" at bounding box center [307, 146] width 82 height 20
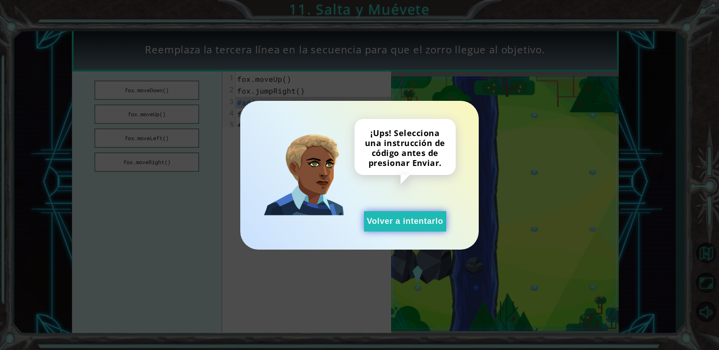
click at [427, 222] on button "Volver a intentarlo" at bounding box center [405, 221] width 82 height 20
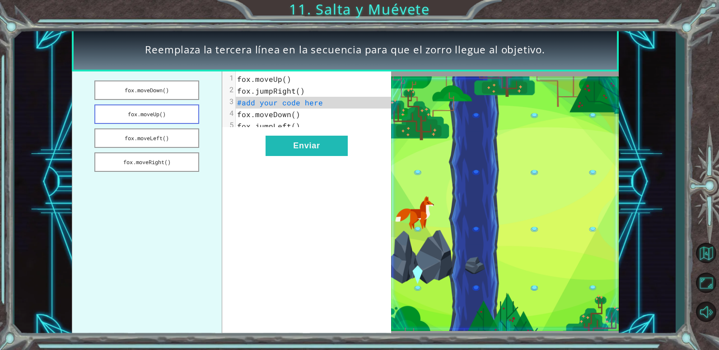
click at [141, 117] on button "fox.moveUp()" at bounding box center [146, 113] width 105 height 19
click at [264, 152] on div "xxxxxxxxxx 5 1 [PERSON_NAME].moveUp() 2 [PERSON_NAME].jumpRight() 3 [PERSON_NAM…" at bounding box center [306, 203] width 169 height 264
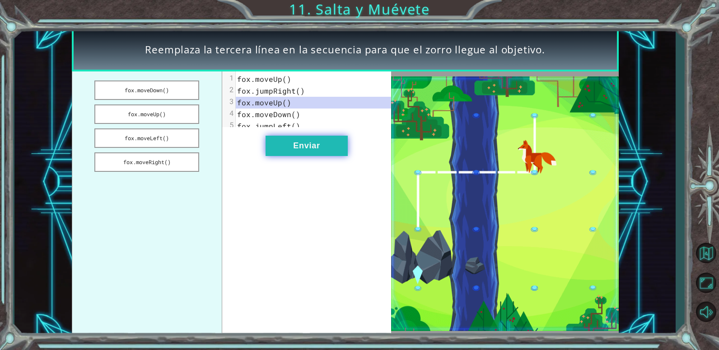
click at [291, 150] on button "Enviar" at bounding box center [307, 146] width 82 height 20
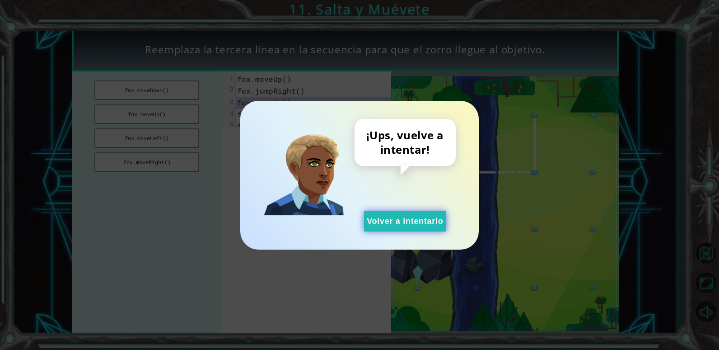
click at [428, 220] on button "Volver a intentarlo" at bounding box center [405, 221] width 82 height 20
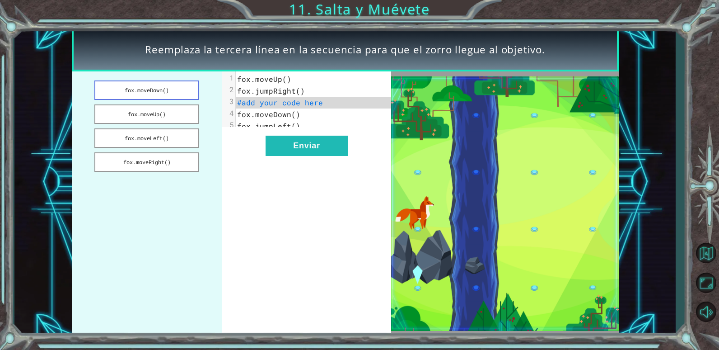
click at [132, 89] on button "fox.moveDown()" at bounding box center [146, 89] width 105 height 19
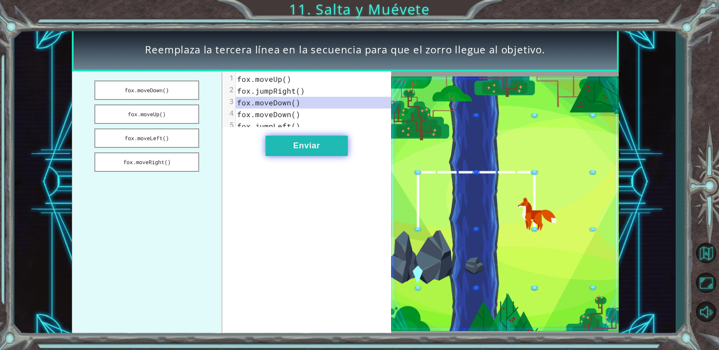
click at [286, 145] on button "Enviar" at bounding box center [307, 146] width 82 height 20
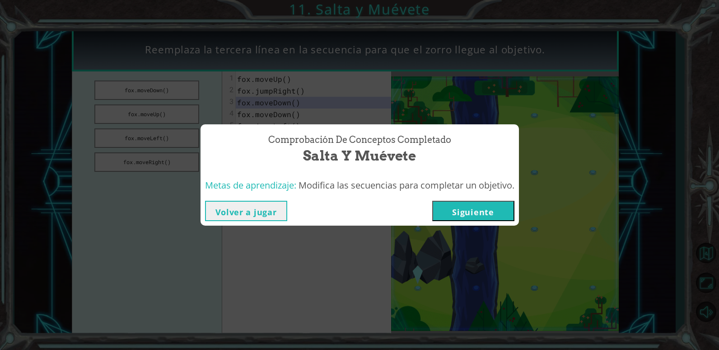
click at [493, 209] on button "Siguiente" at bounding box center [473, 211] width 82 height 20
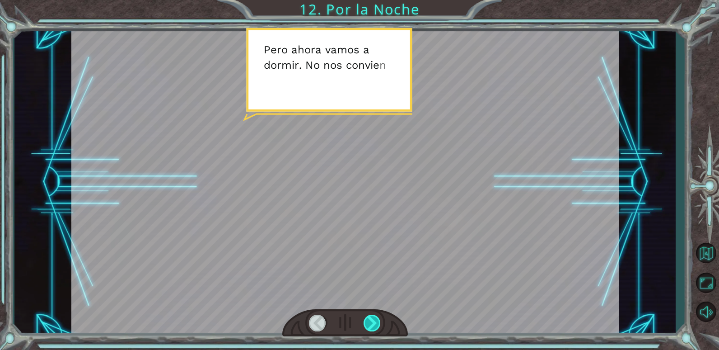
click at [376, 315] on div at bounding box center [373, 322] width 18 height 17
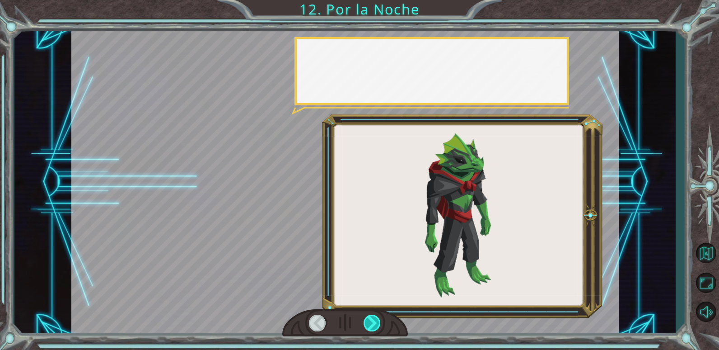
click at [376, 315] on div at bounding box center [373, 322] width 18 height 17
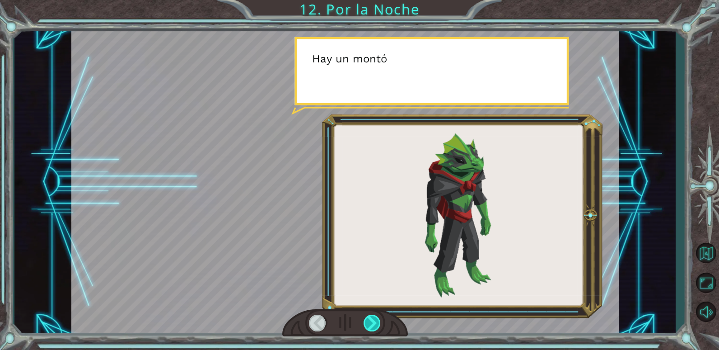
click at [376, 315] on div at bounding box center [373, 322] width 18 height 17
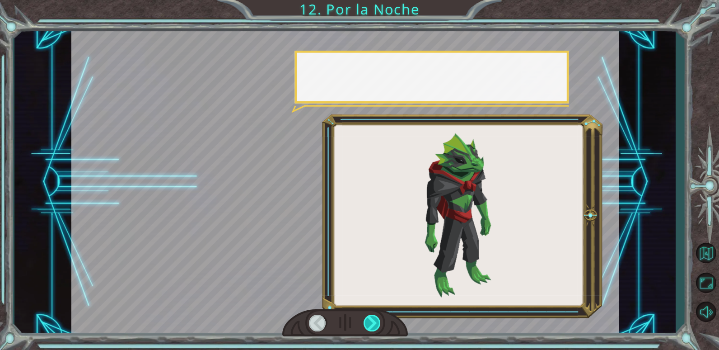
click at [376, 315] on div at bounding box center [373, 322] width 18 height 17
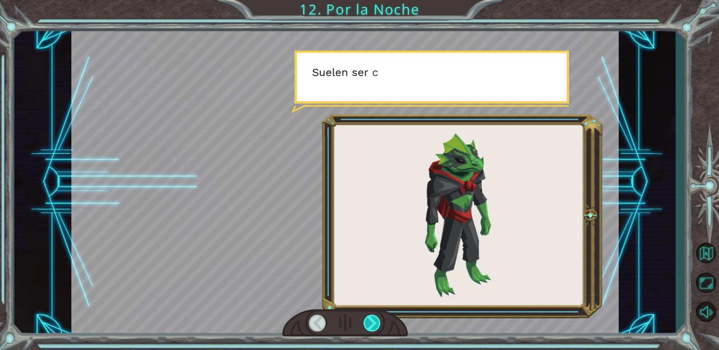
click at [376, 315] on div at bounding box center [373, 322] width 18 height 17
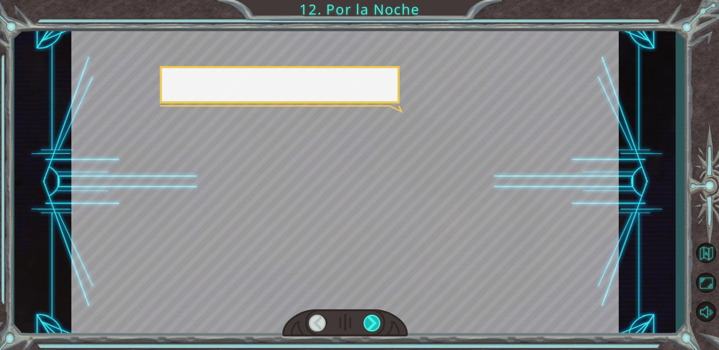
click at [376, 315] on div at bounding box center [373, 322] width 18 height 17
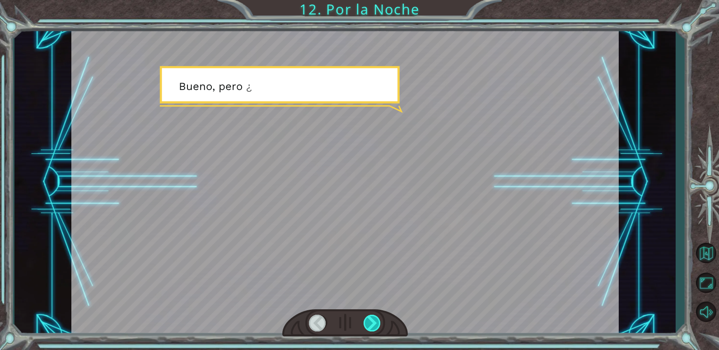
click at [376, 315] on div at bounding box center [373, 322] width 18 height 17
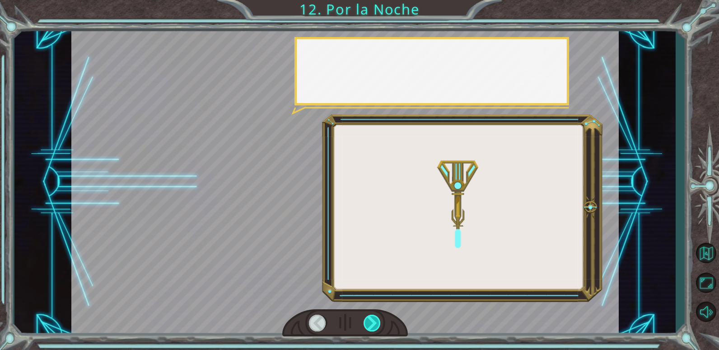
click at [376, 315] on div at bounding box center [373, 322] width 18 height 17
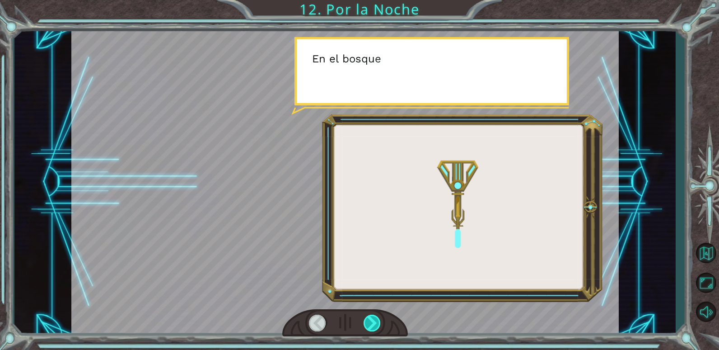
click at [376, 315] on div at bounding box center [373, 322] width 18 height 17
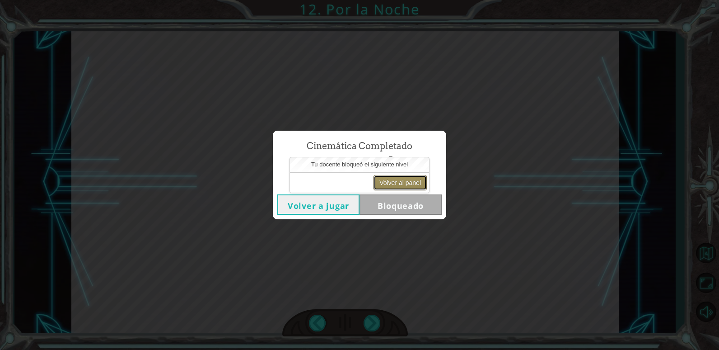
click at [391, 183] on button "Volver al panel" at bounding box center [400, 182] width 53 height 15
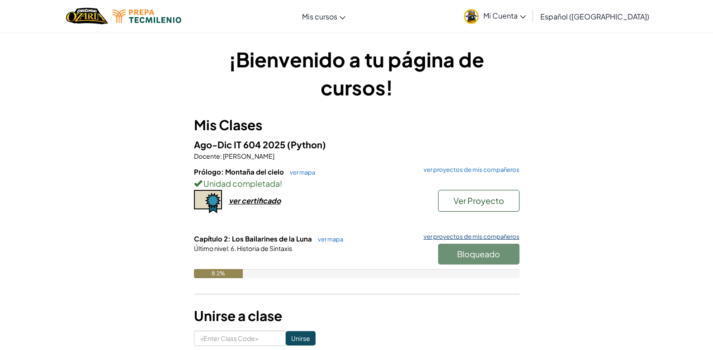
click at [474, 237] on link "ver proyectos de mis compañeros" at bounding box center [469, 237] width 100 height 6
